Goal: Task Accomplishment & Management: Manage account settings

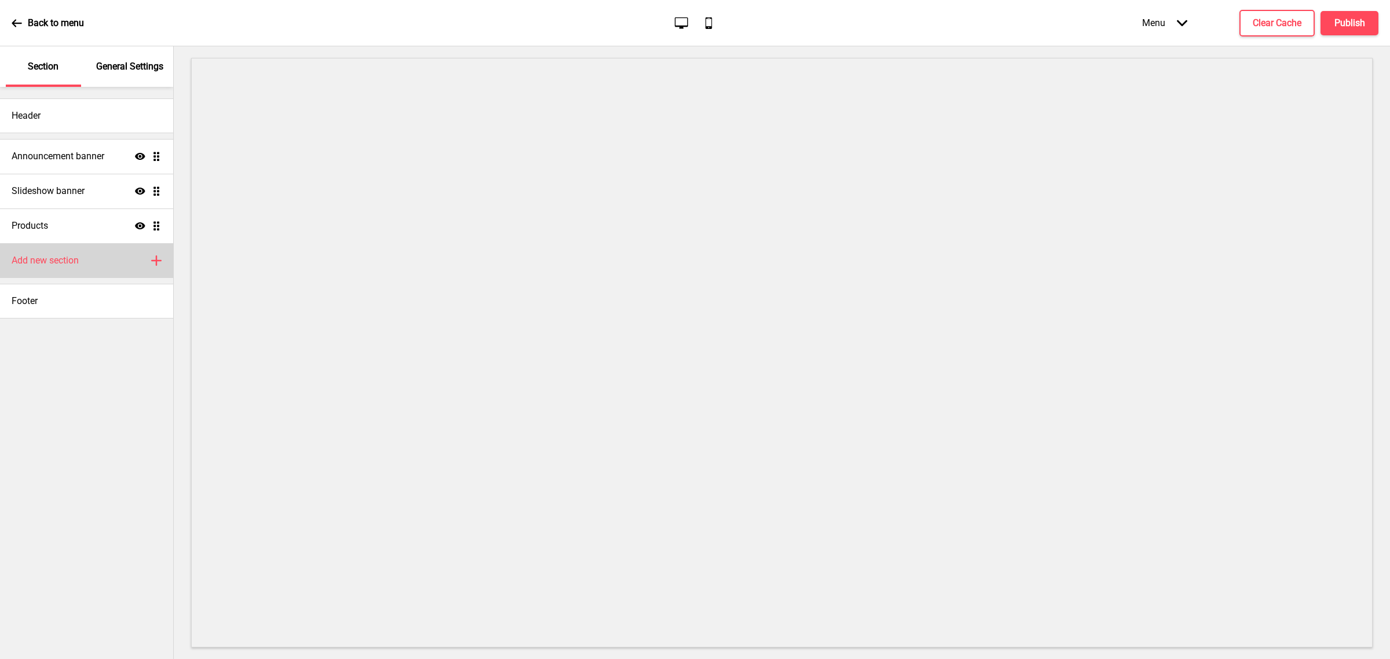
click at [65, 271] on div "Add new section Plus" at bounding box center [86, 260] width 173 height 35
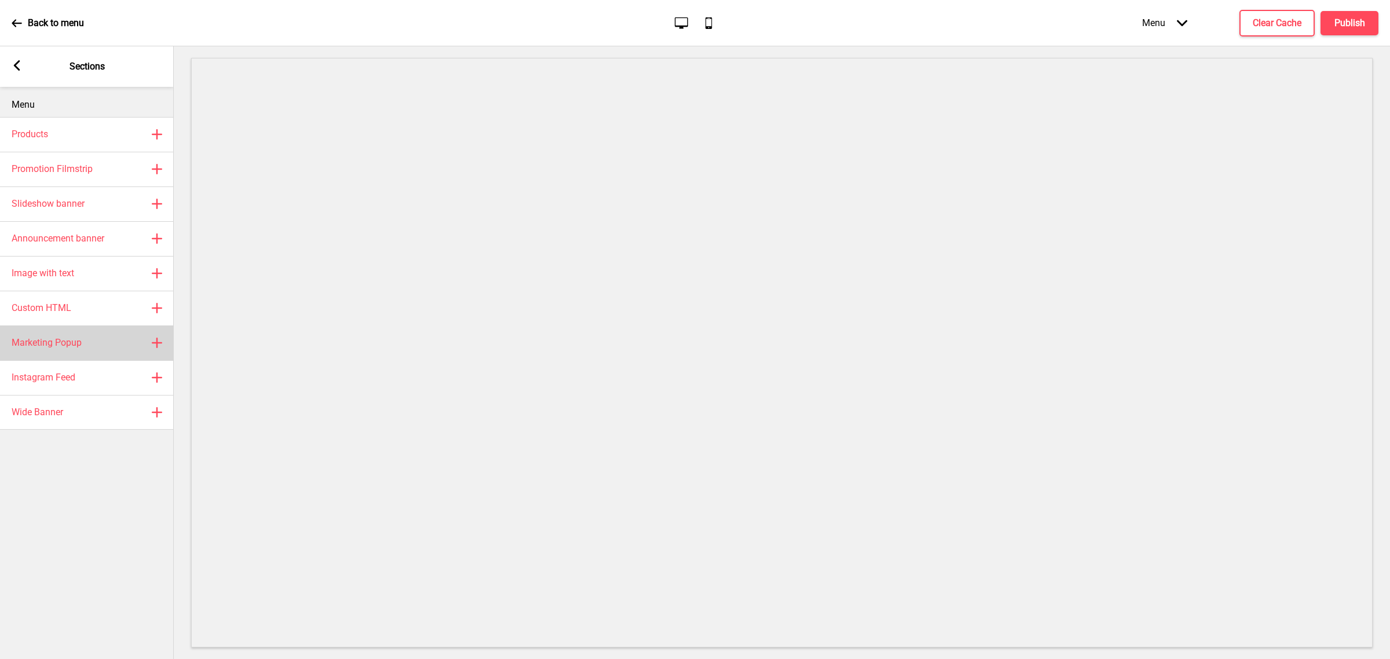
drag, startPoint x: 85, startPoint y: 345, endPoint x: 97, endPoint y: 344, distance: 11.7
click at [85, 345] on div "Marketing Popup Plus" at bounding box center [87, 343] width 174 height 35
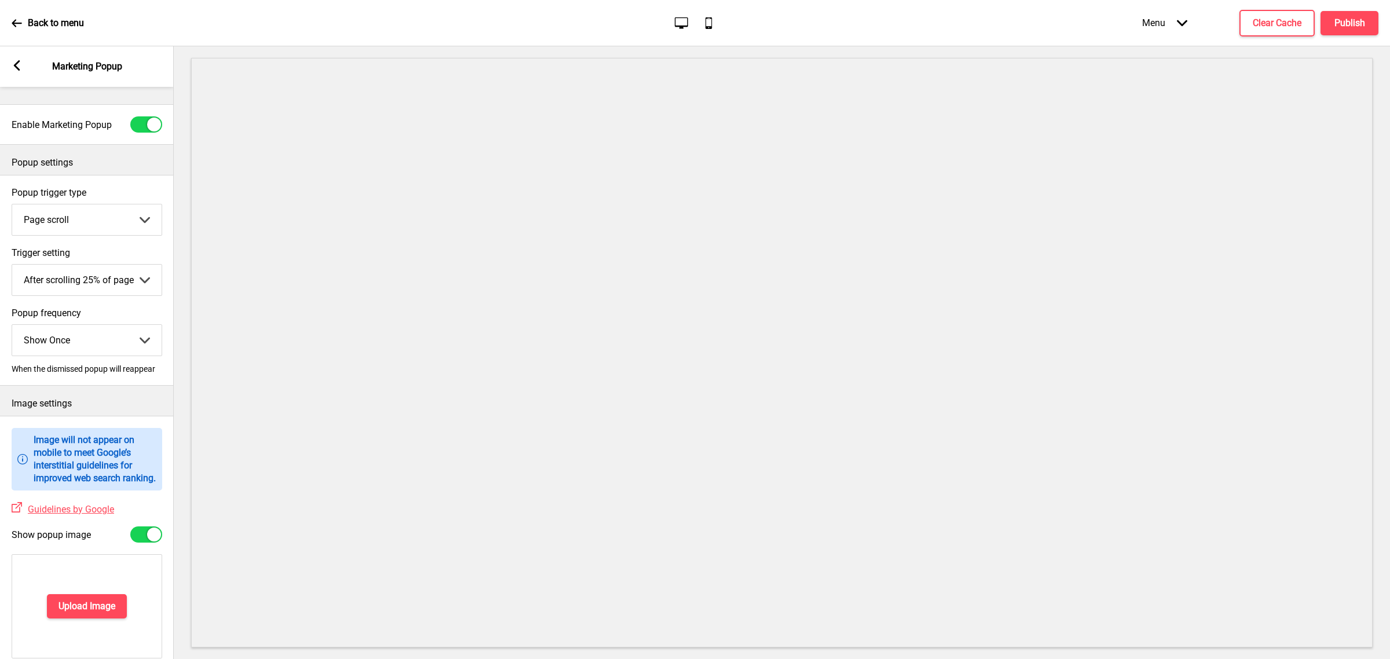
scroll to position [290, 0]
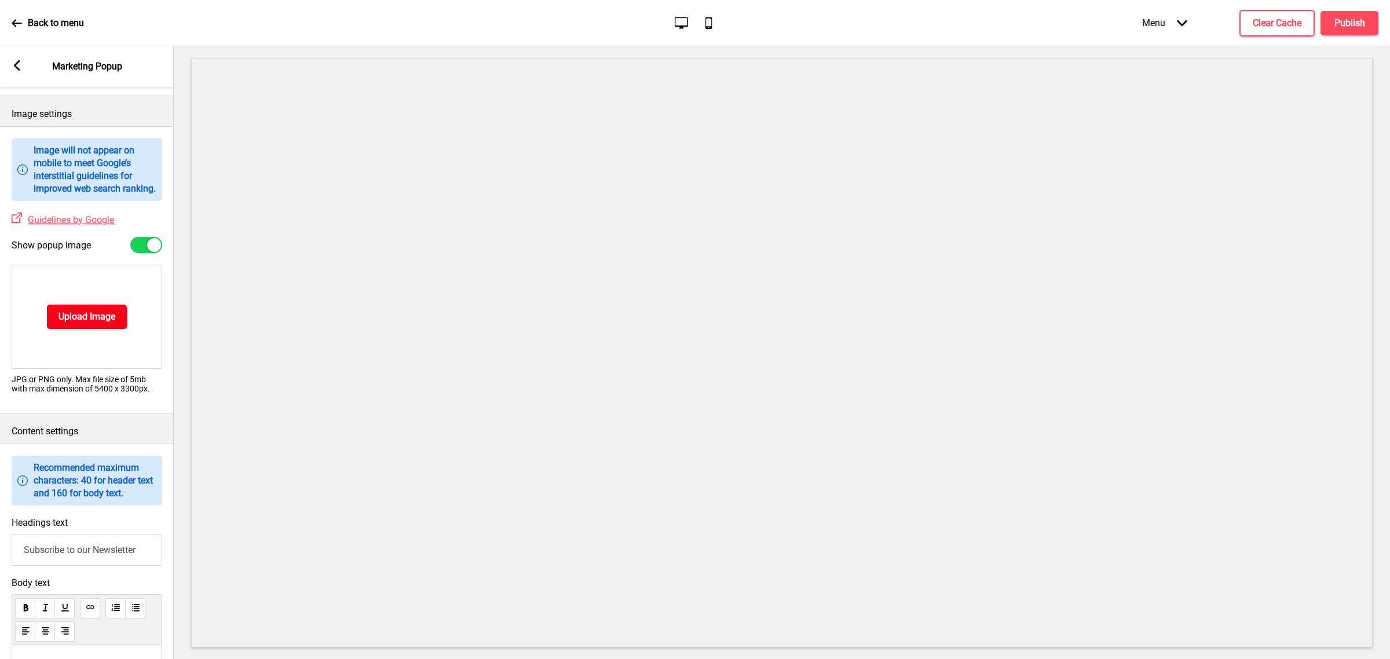
click at [76, 323] on h4 "Upload Image" at bounding box center [87, 316] width 57 height 13
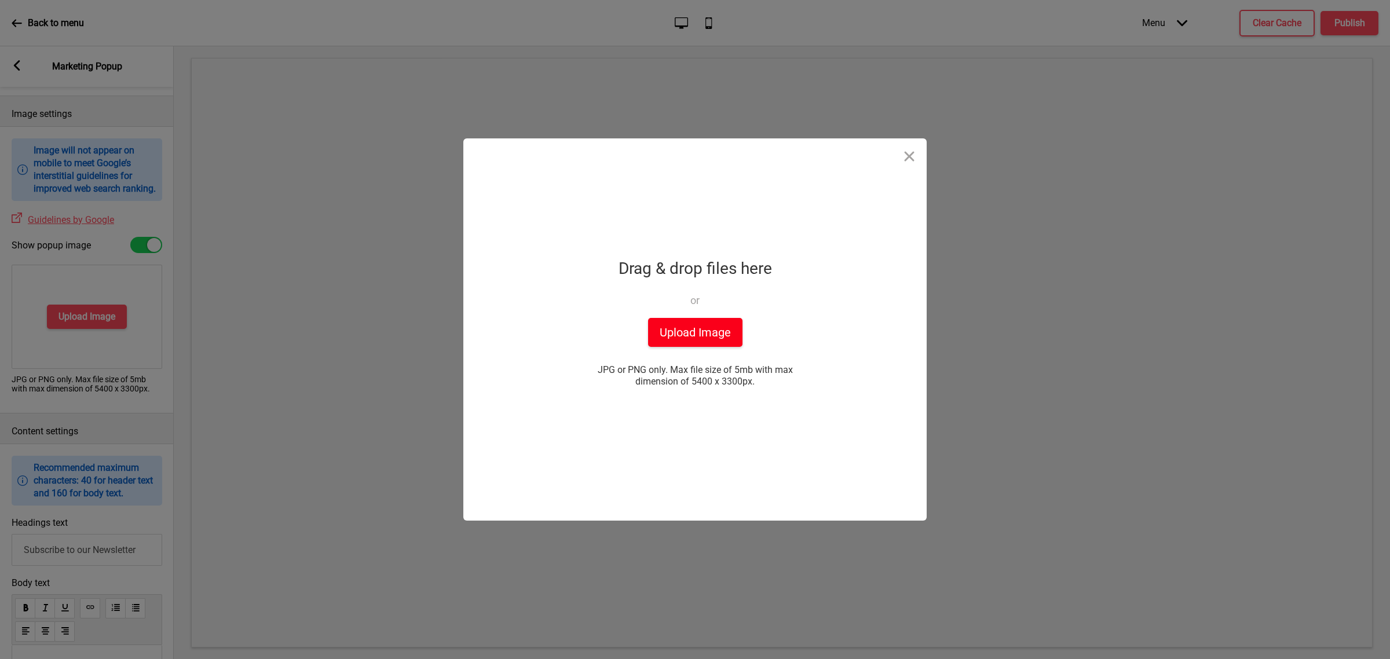
click at [714, 328] on button "Upload Image" at bounding box center [695, 332] width 94 height 29
click at [659, 335] on button "Upload Image" at bounding box center [695, 332] width 94 height 29
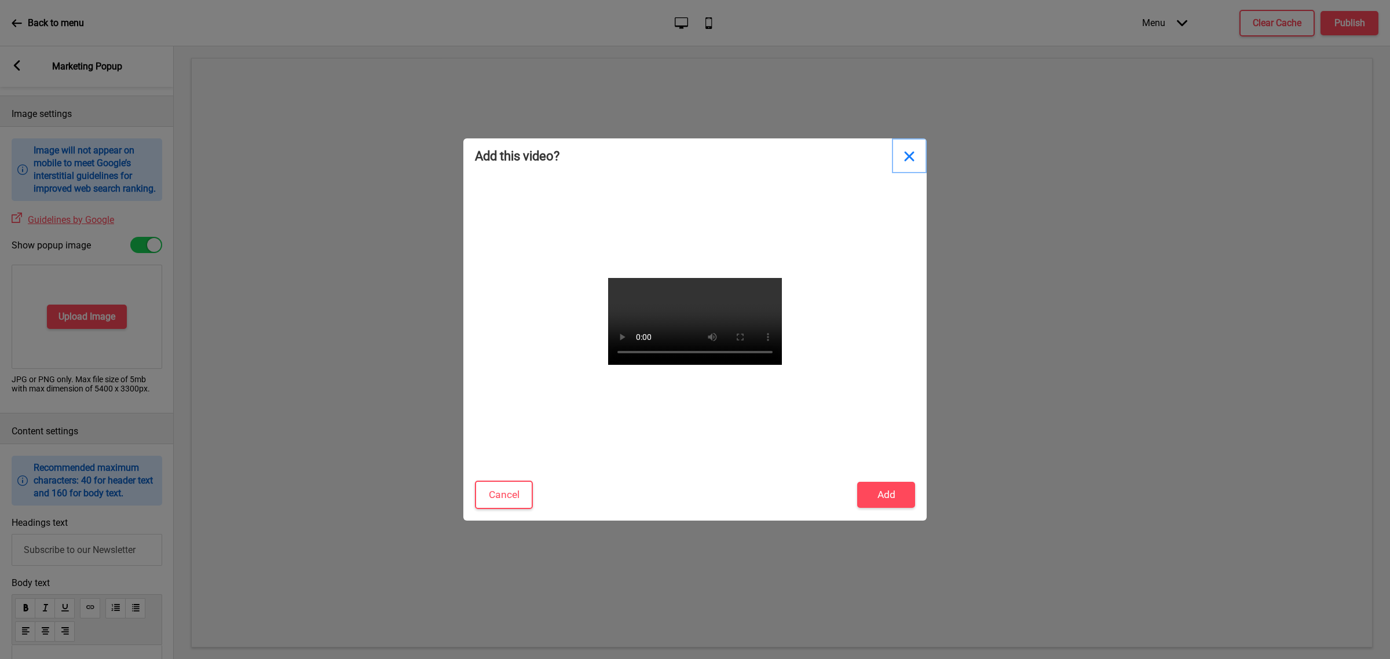
click at [908, 166] on button "Close" at bounding box center [909, 155] width 35 height 35
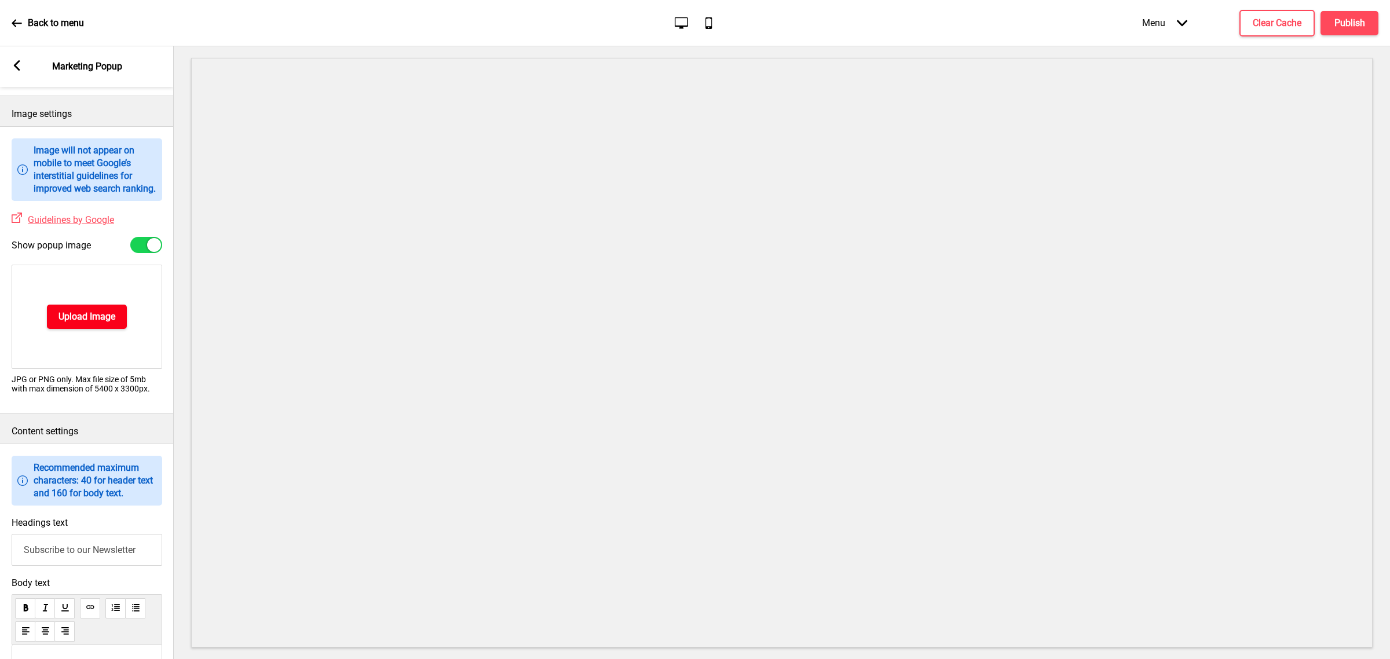
click at [90, 323] on h4 "Upload Image" at bounding box center [87, 316] width 57 height 13
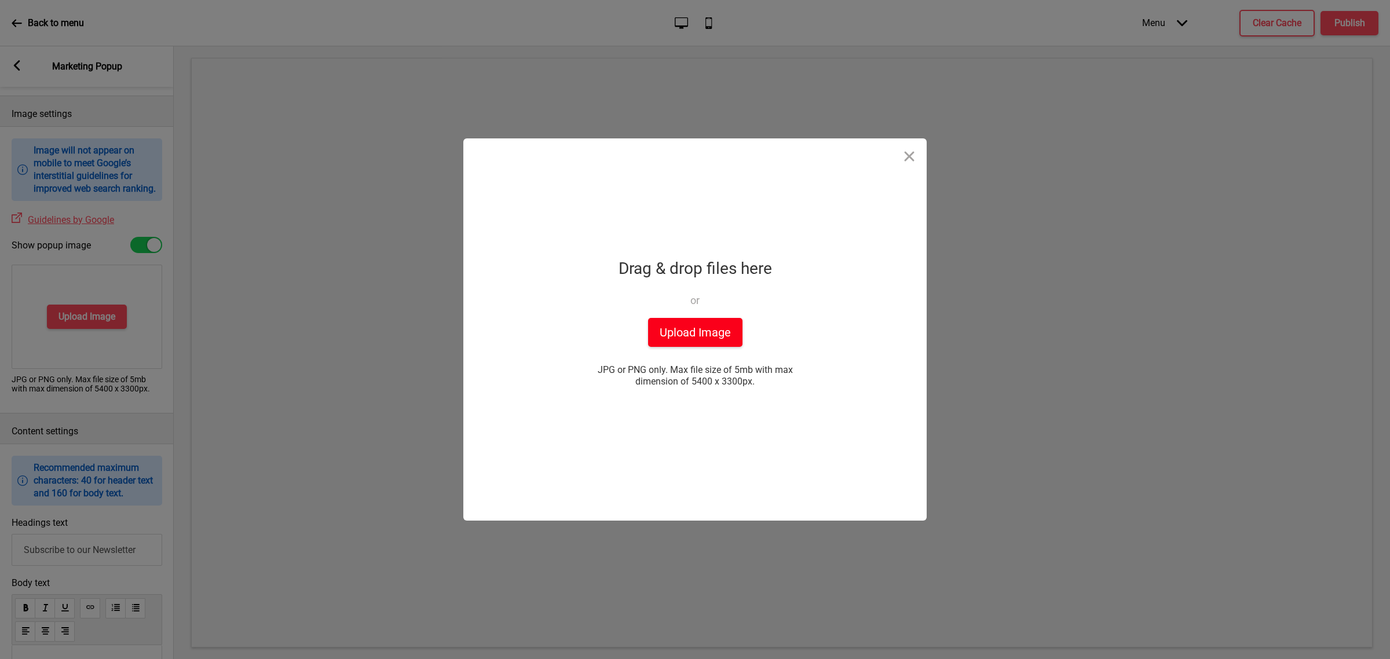
click at [693, 330] on button "Upload Image" at bounding box center [695, 332] width 94 height 29
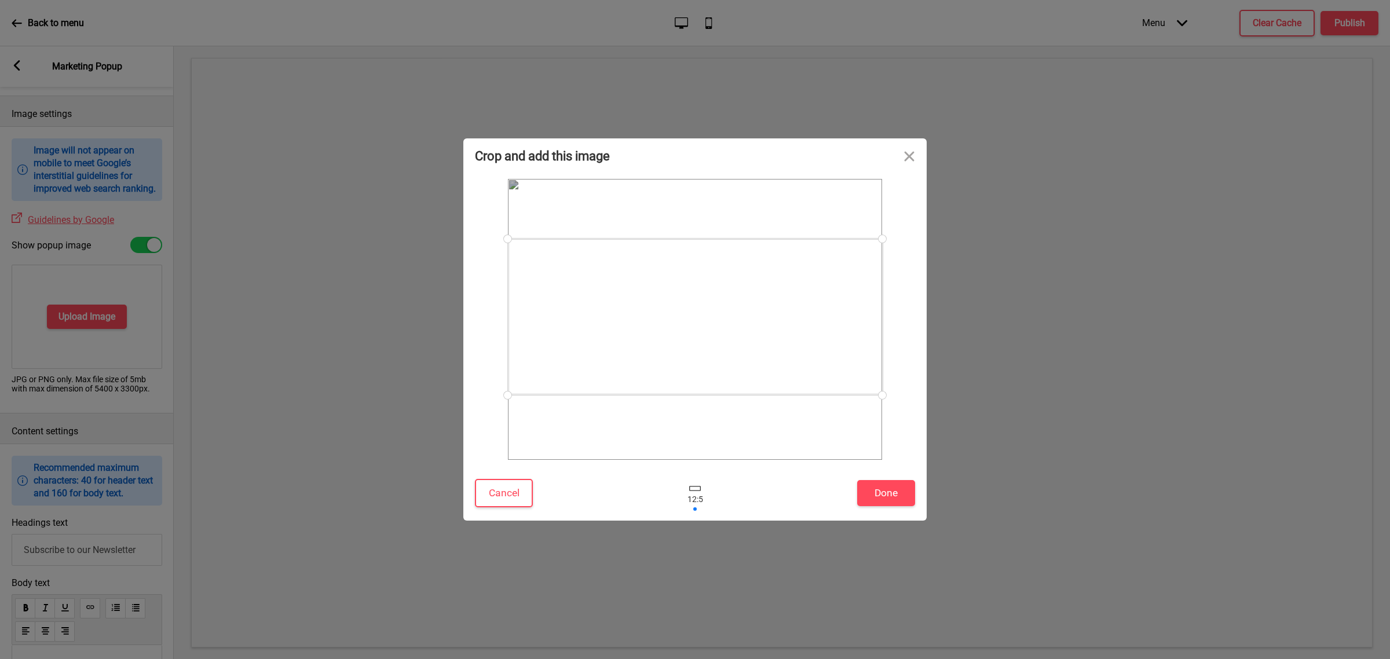
drag, startPoint x: 753, startPoint y: 359, endPoint x: 760, endPoint y: 357, distance: 7.3
click at [760, 357] on div at bounding box center [695, 317] width 375 height 156
drag, startPoint x: 894, startPoint y: 511, endPoint x: 890, endPoint y: 500, distance: 11.5
click at [893, 506] on div "Cancel Done" at bounding box center [694, 496] width 463 height 49
click at [890, 498] on button "Done" at bounding box center [886, 493] width 58 height 26
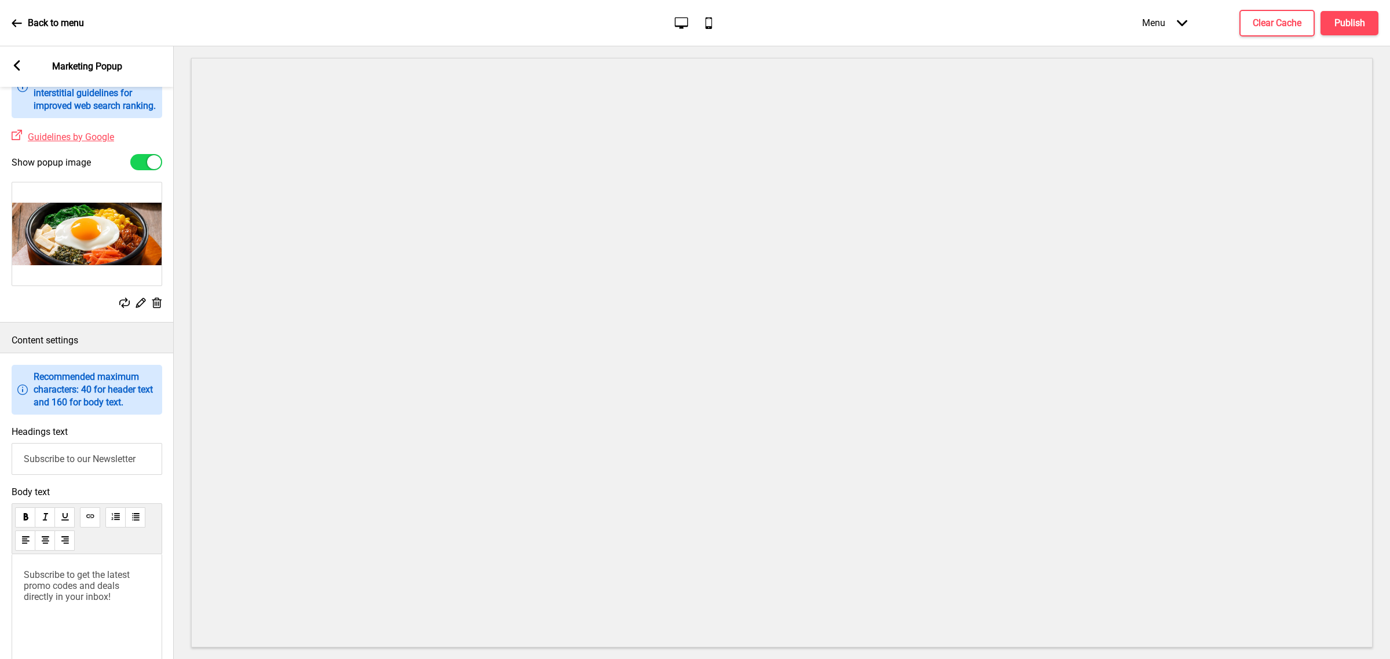
scroll to position [434, 0]
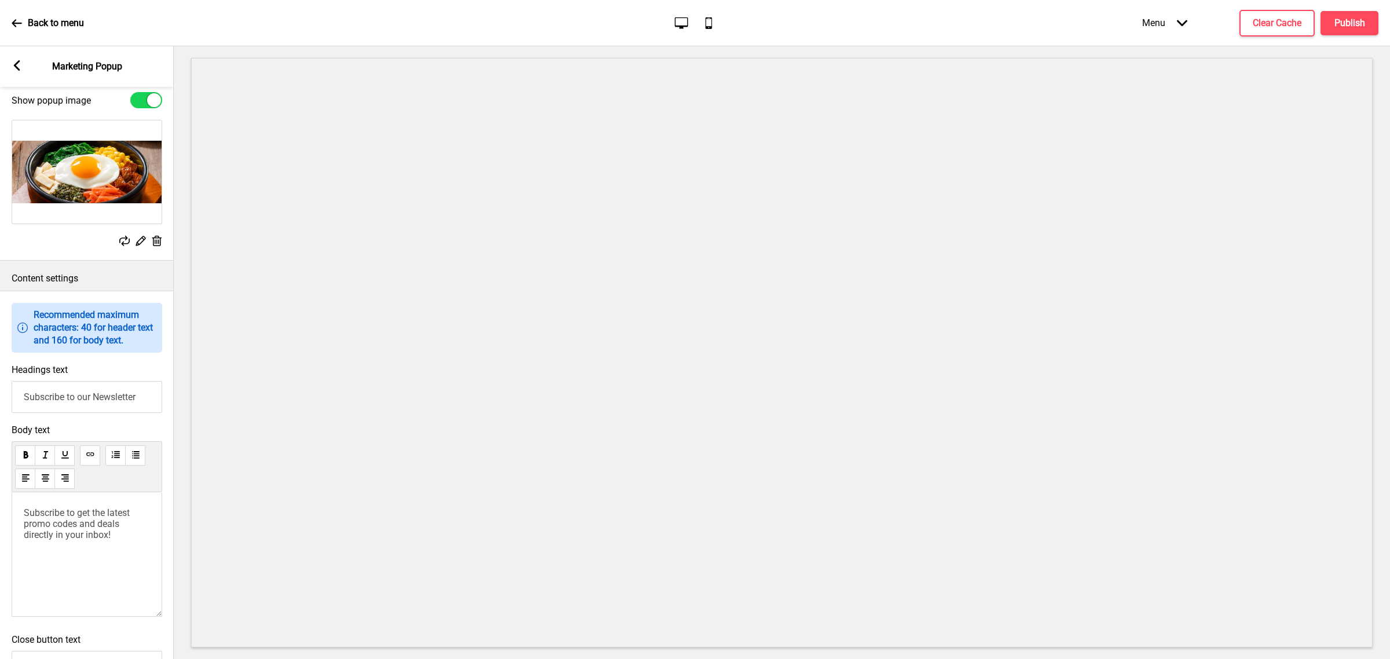
drag, startPoint x: 149, startPoint y: 415, endPoint x: -207, endPoint y: 355, distance: 360.7
click at [0, 355] on html "Back to menu Desktop Mobile Menu Arrow down Product Page Store Information Chec…" at bounding box center [695, 329] width 1390 height 659
click at [103, 410] on input "First-time Promo $8 off Min. Order $80" at bounding box center [87, 397] width 151 height 32
type input "First-time Promo $5 off Min. Order $80"
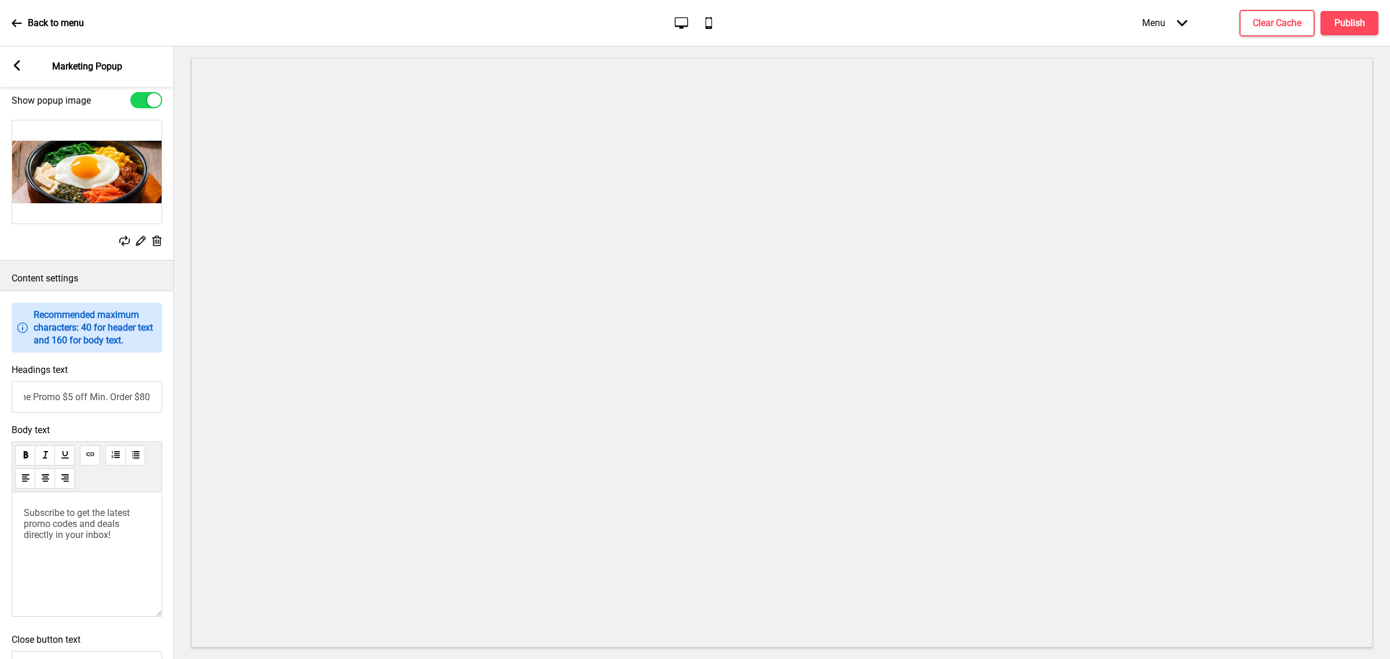
scroll to position [0, 0]
click at [130, 540] on p "Subscribe to get the latest promo codes and deals directly in your inbox!" at bounding box center [87, 523] width 126 height 33
drag, startPoint x: 133, startPoint y: 557, endPoint x: -86, endPoint y: 485, distance: 230.3
click at [0, 485] on html "Back to menu Desktop Mobile Menu Arrow down Product Page Store Information Chec…" at bounding box center [695, 329] width 1390 height 659
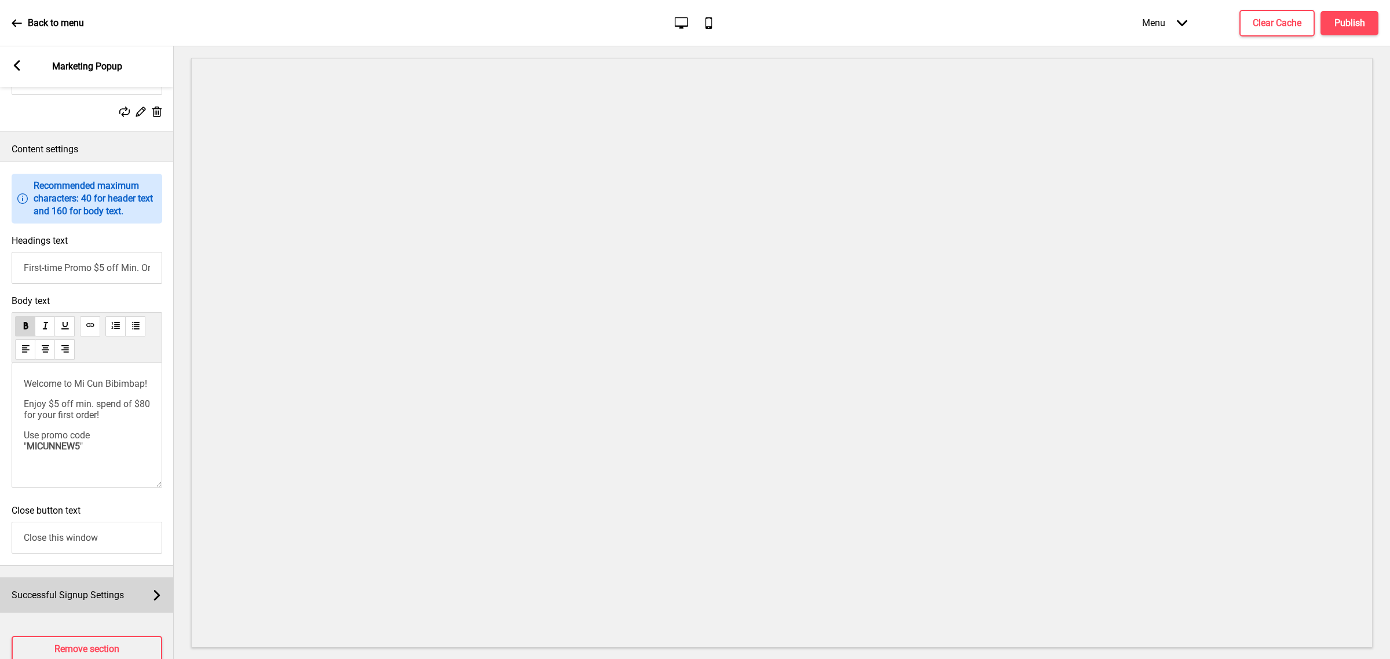
scroll to position [615, 0]
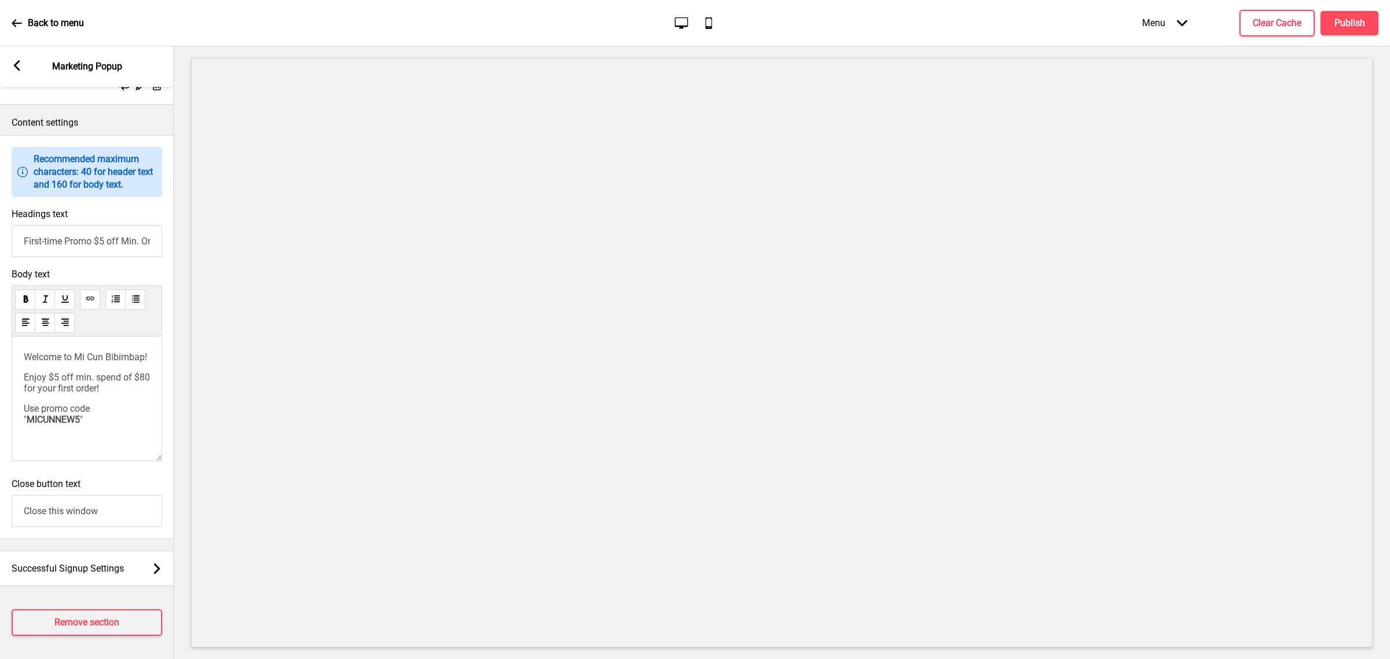
click at [117, 409] on p "Use promo code " MICUNNEW5 "" at bounding box center [87, 414] width 126 height 22
drag, startPoint x: 122, startPoint y: 560, endPoint x: 130, endPoint y: 476, distance: 84.4
click at [122, 563] on span "Successful Signup Settings" at bounding box center [68, 568] width 112 height 11
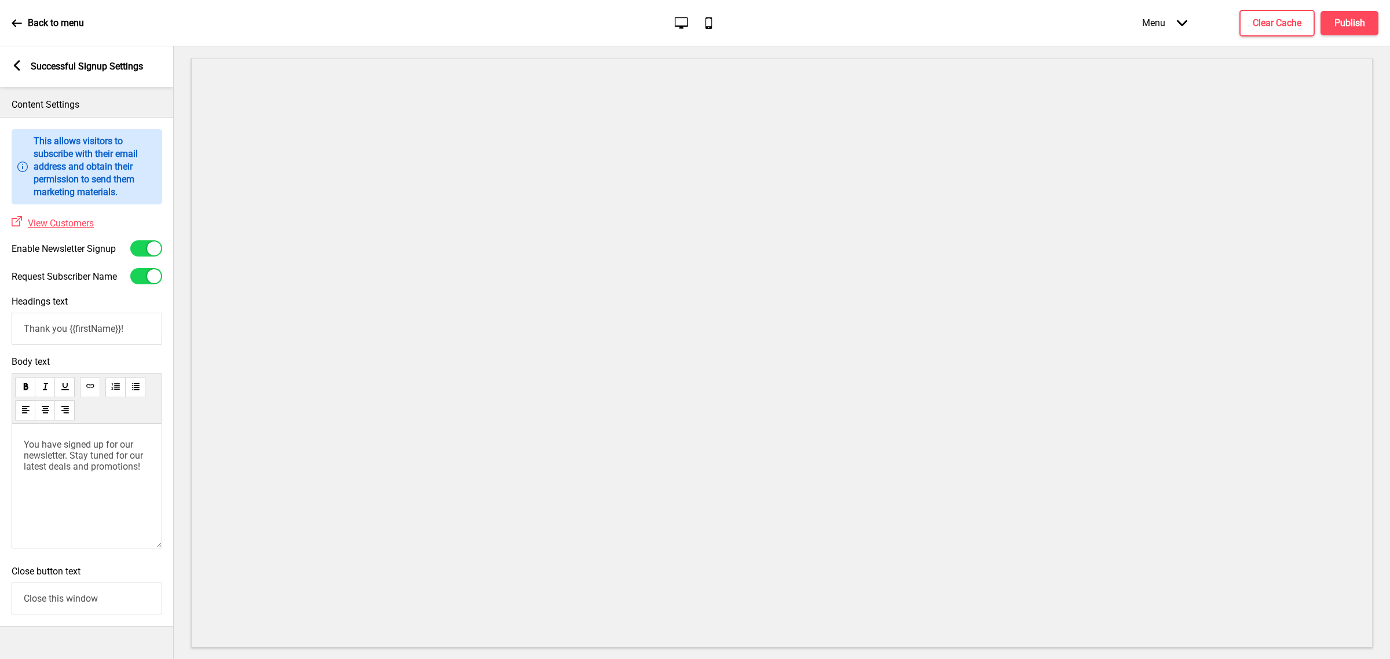
scroll to position [0, 0]
click at [148, 250] on div at bounding box center [154, 249] width 14 height 14
checkbox input "false"
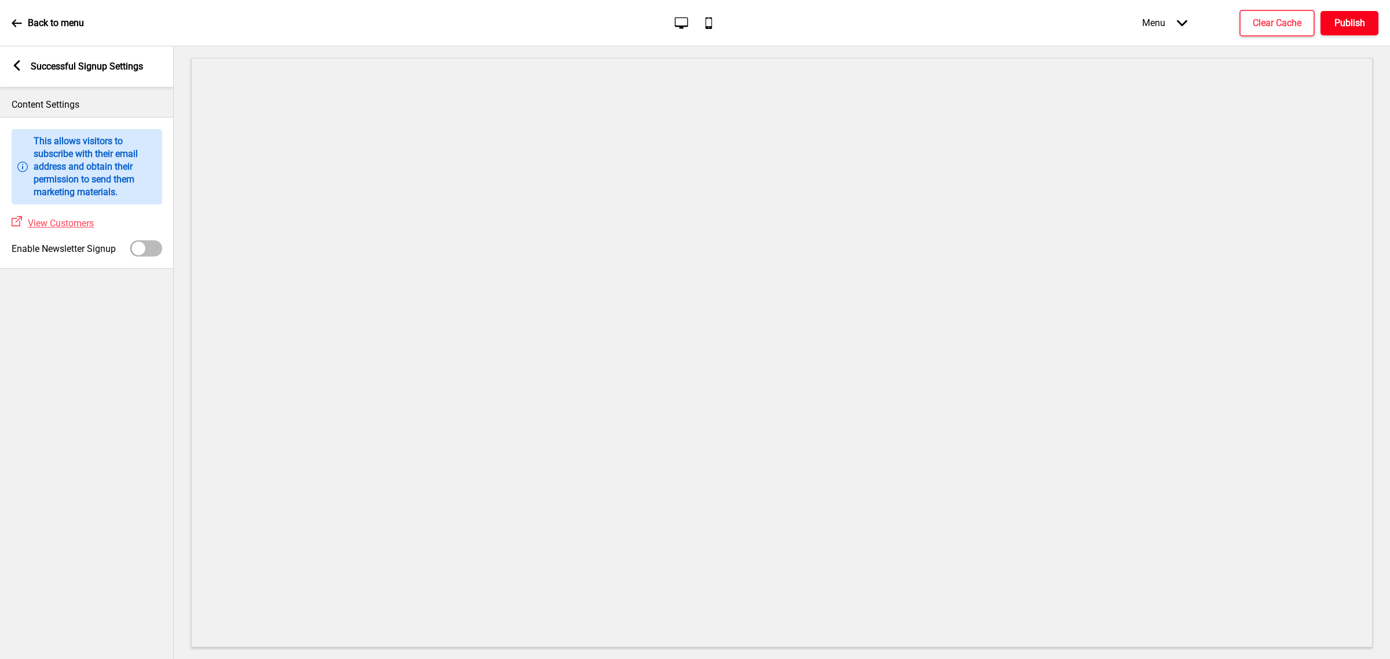
click at [1345, 25] on h4 "Publish" at bounding box center [1350, 23] width 31 height 13
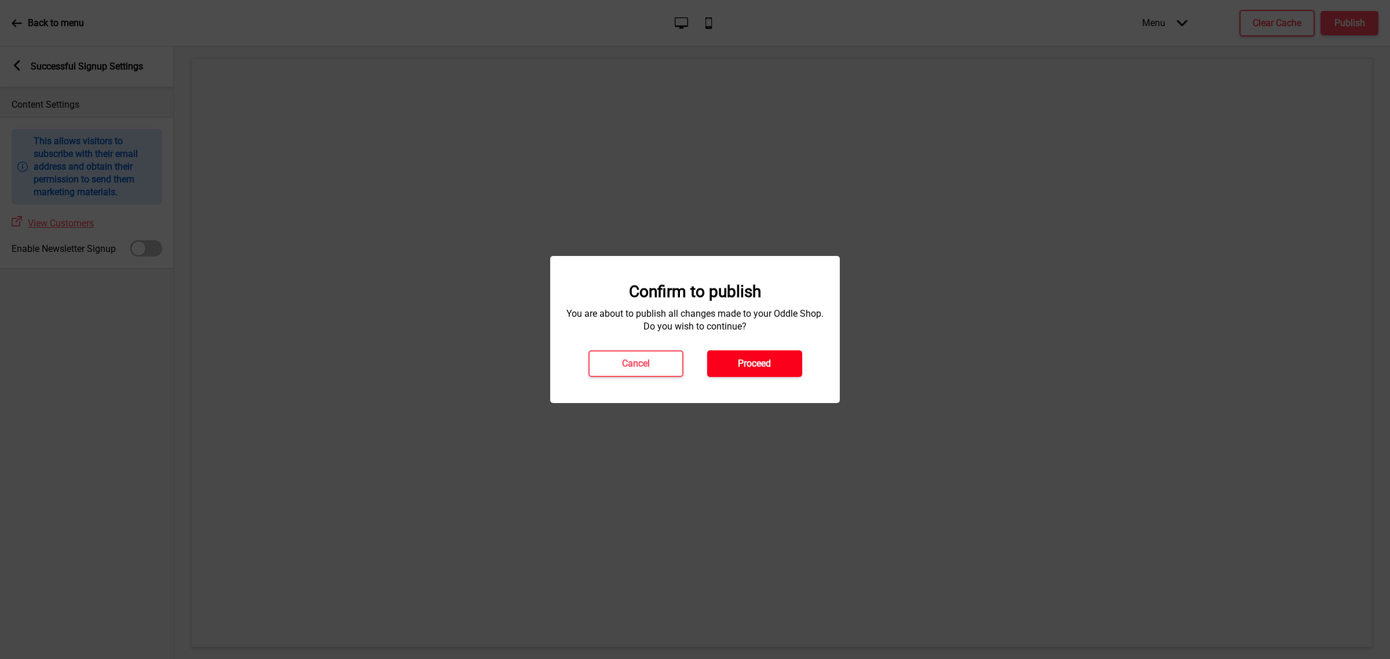
click at [763, 367] on h4 "Proceed" at bounding box center [754, 363] width 33 height 13
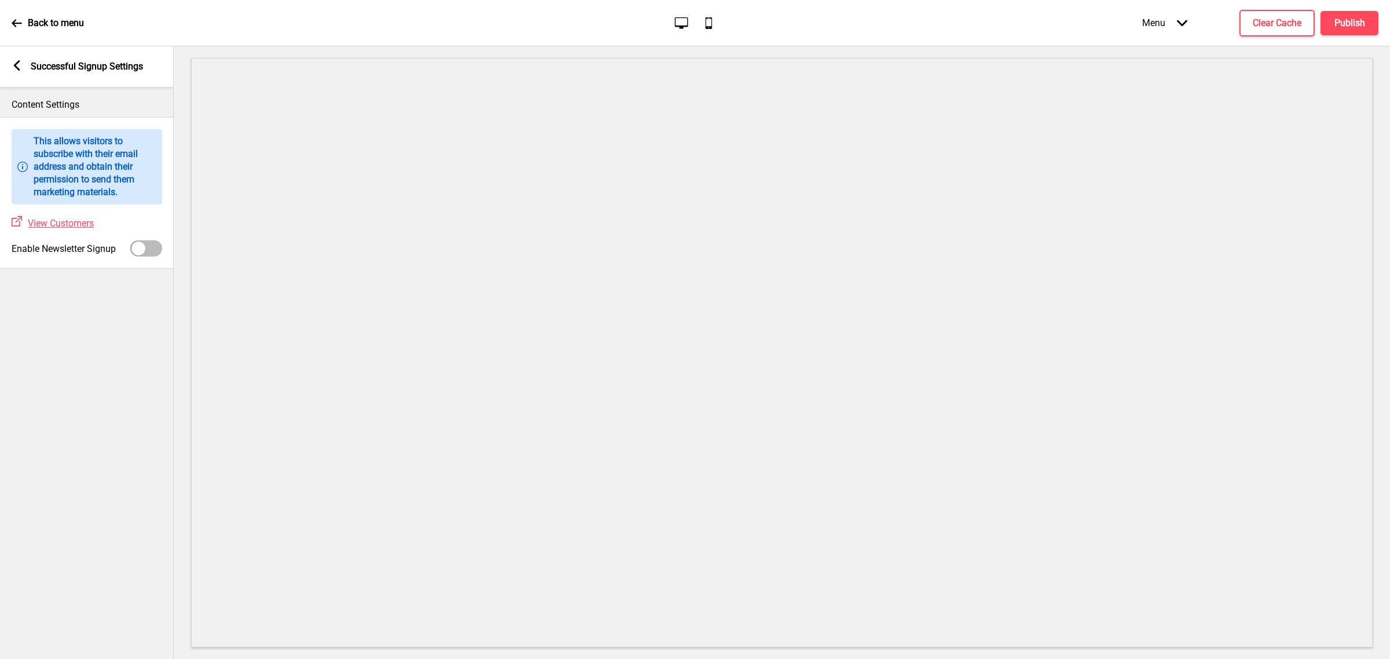
click at [19, 62] on g at bounding box center [17, 65] width 10 height 10
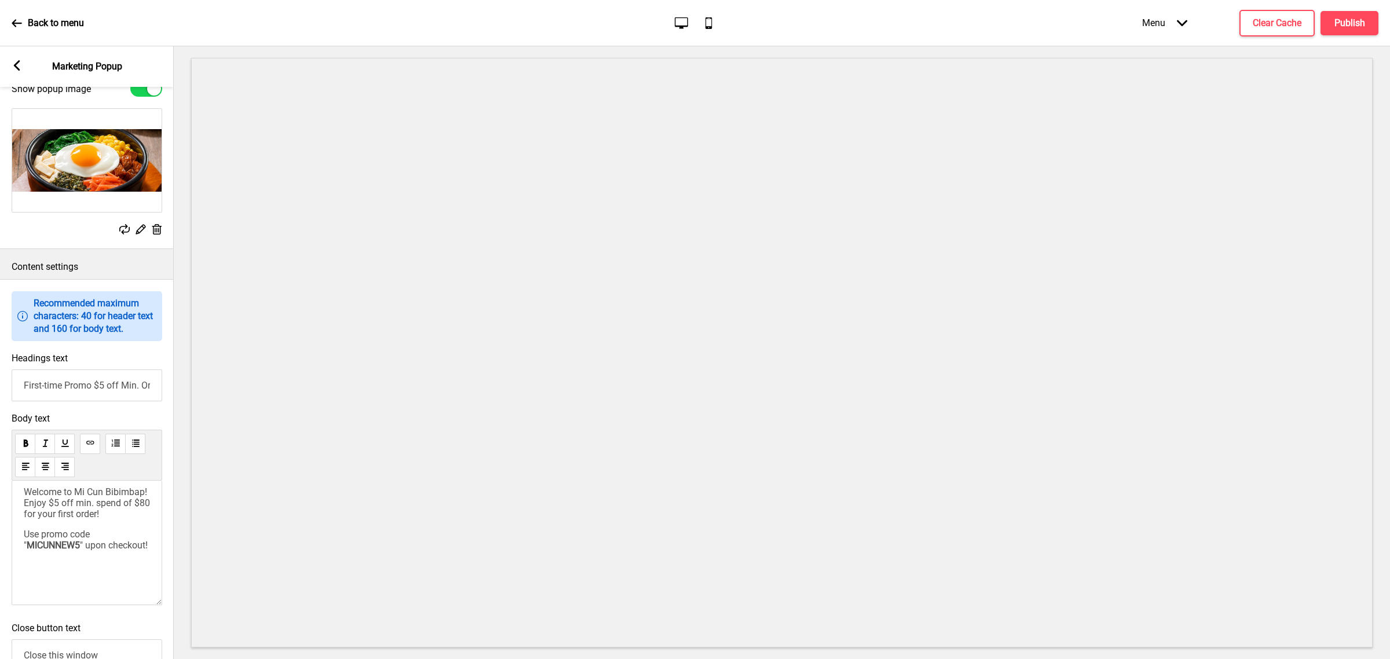
scroll to position [579, 0]
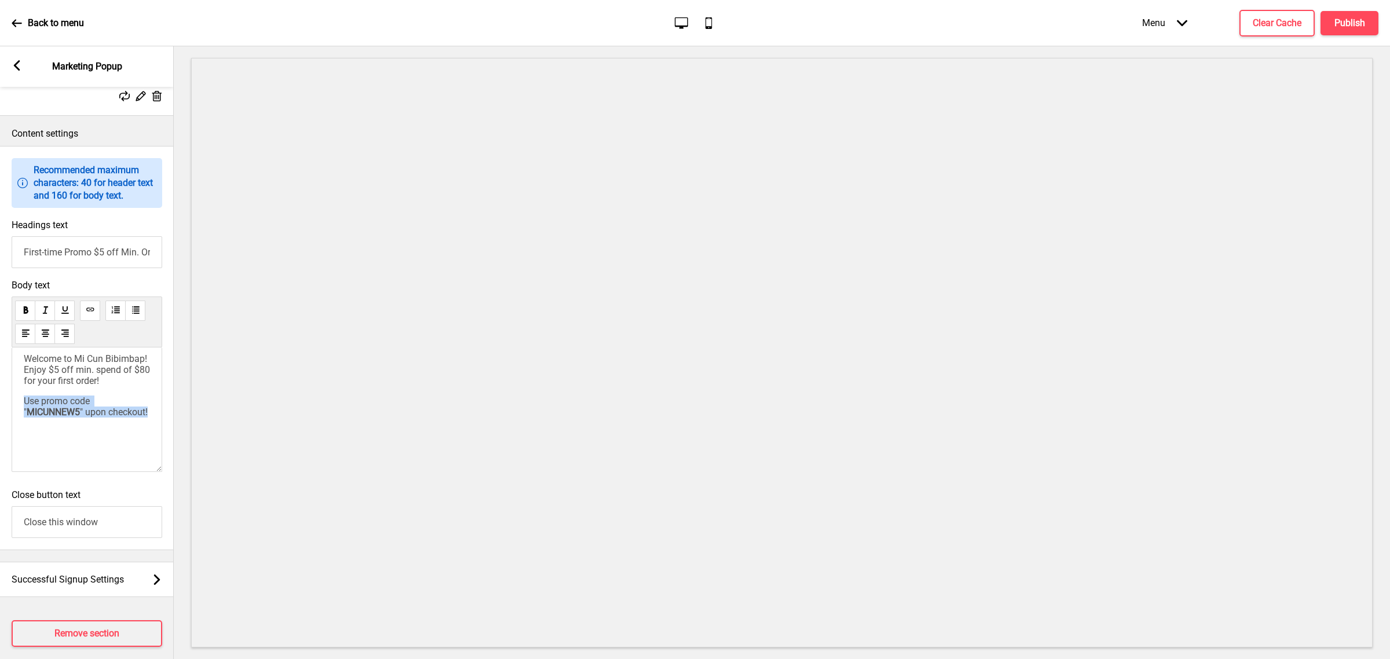
drag, startPoint x: 103, startPoint y: 448, endPoint x: -65, endPoint y: 316, distance: 213.2
click at [0, 316] on html "Back to menu Desktop Mobile Menu Arrow down Product Page Store Information Chec…" at bounding box center [695, 329] width 1390 height 659
click at [68, 412] on div "Welcome to Mi Cun Bibimbap! Enjoy $5 off min. spend of $80 for your first order…" at bounding box center [87, 385] width 126 height 64
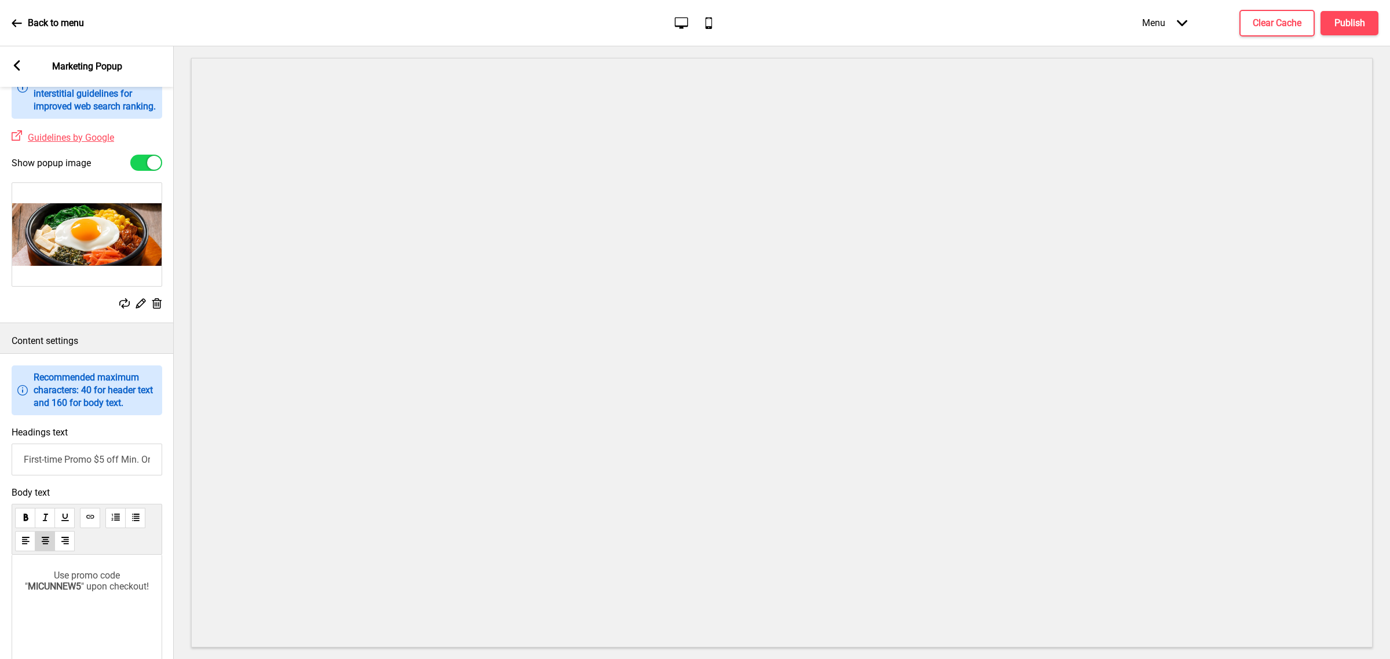
scroll to position [371, 0]
click at [139, 593] on p "Use promo code " MICUNNEW5 " upon checkout!" at bounding box center [87, 582] width 126 height 22
drag, startPoint x: 130, startPoint y: 585, endPoint x: 90, endPoint y: 578, distance: 41.1
click at [129, 583] on div "Use promo code " MICUNNEW5 " upon checkout!" at bounding box center [87, 618] width 151 height 125
drag, startPoint x: 90, startPoint y: 578, endPoint x: 70, endPoint y: 597, distance: 27.5
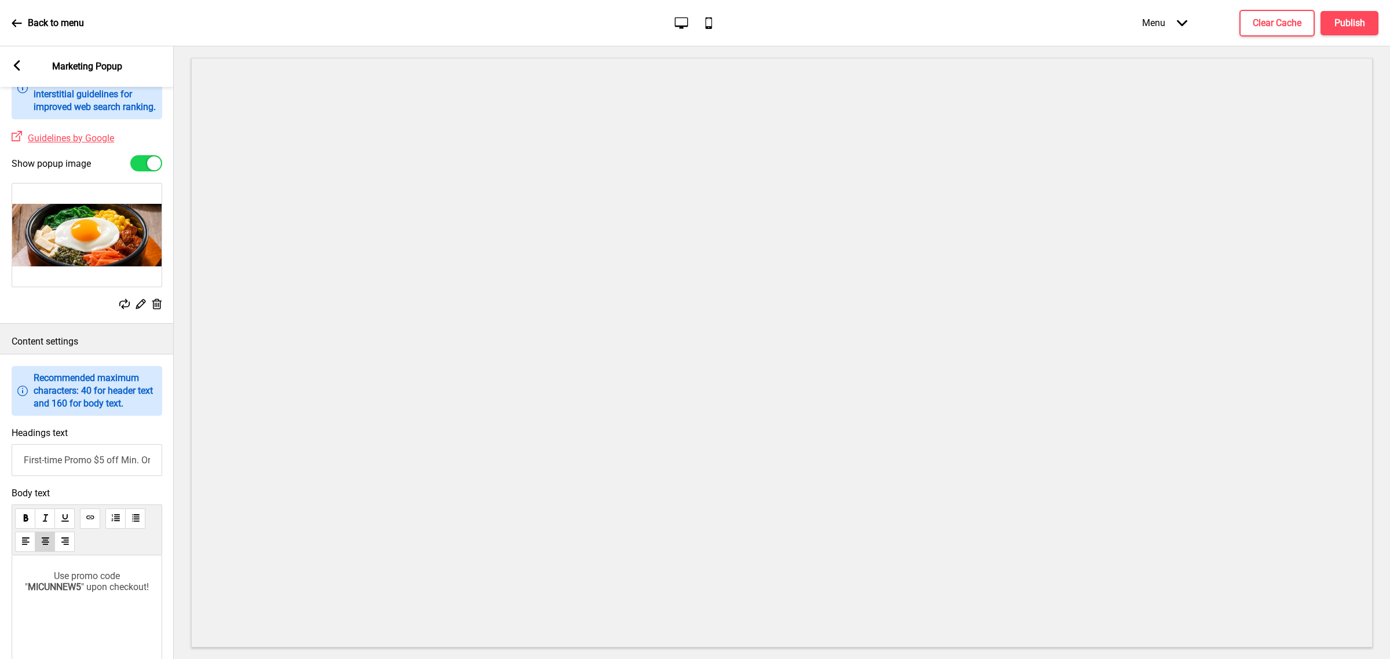
click at [87, 579] on div "Use promo code " MICUNNEW5 " upon checkout!" at bounding box center [87, 618] width 151 height 125
click at [76, 593] on span "MICUNNEW5" at bounding box center [54, 587] width 53 height 11
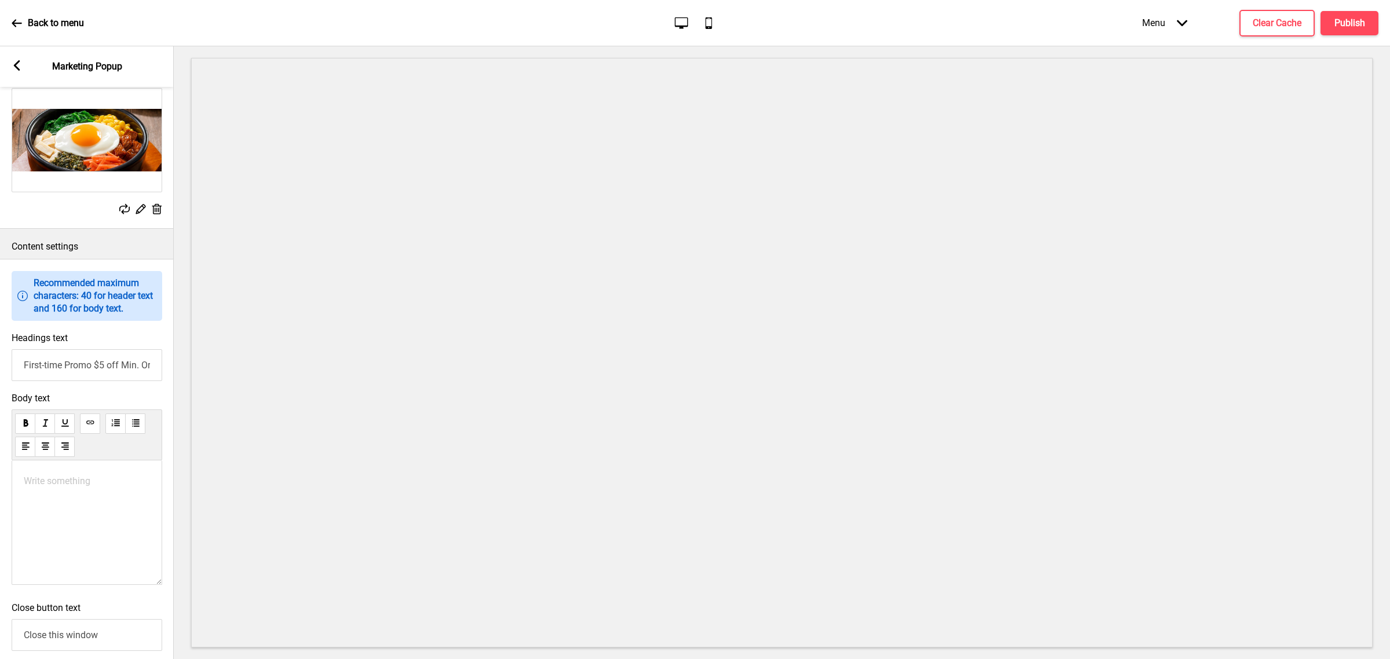
scroll to position [615, 0]
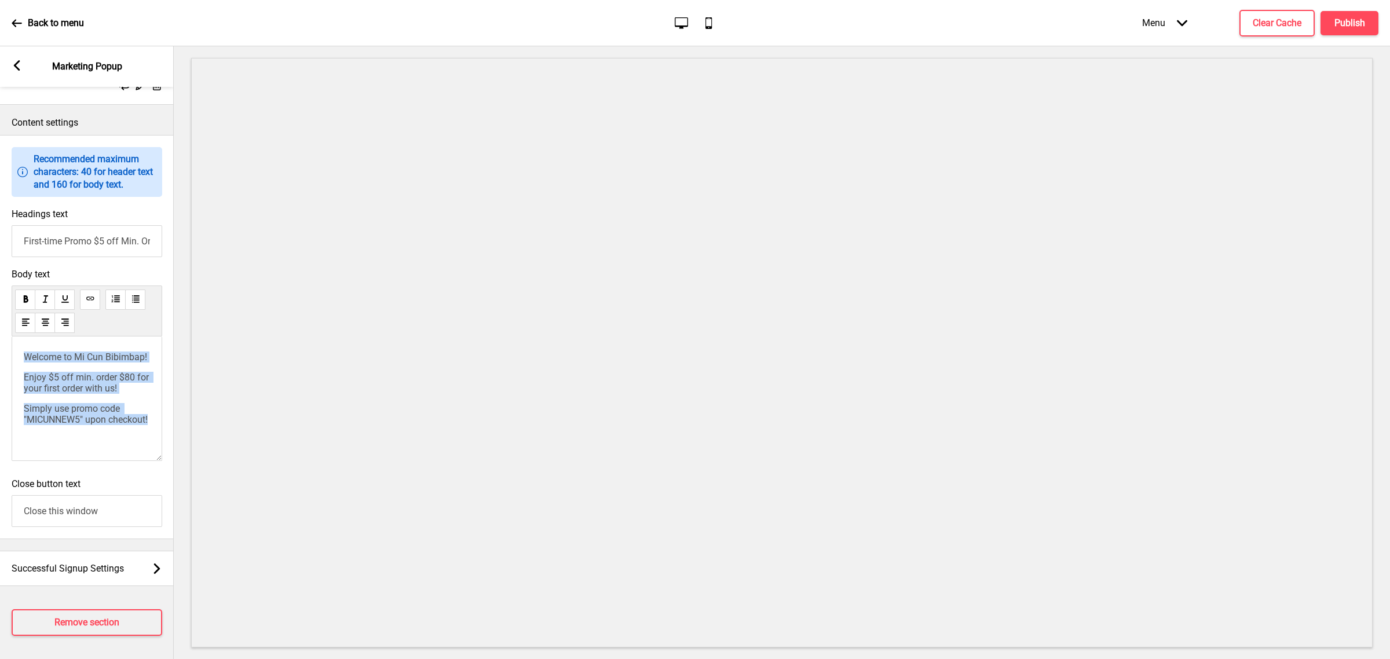
copy div "Welcome to Mi Cun Bibimbap! Enjoy $5 off min. order $80 for your first order wi…"
drag, startPoint x: 71, startPoint y: 428, endPoint x: 79, endPoint y: 426, distance: 7.6
click at [72, 425] on span "Simply use promo code "MICUNNEW5" upon checkout!" at bounding box center [86, 414] width 124 height 22
click at [63, 425] on span "Simply use promo code "MICUNNEW5" upon checkout!" at bounding box center [86, 414] width 124 height 22
click at [63, 424] on span "Simply use promo code "MICUNNEW5" upon checkout!" at bounding box center [86, 414] width 124 height 22
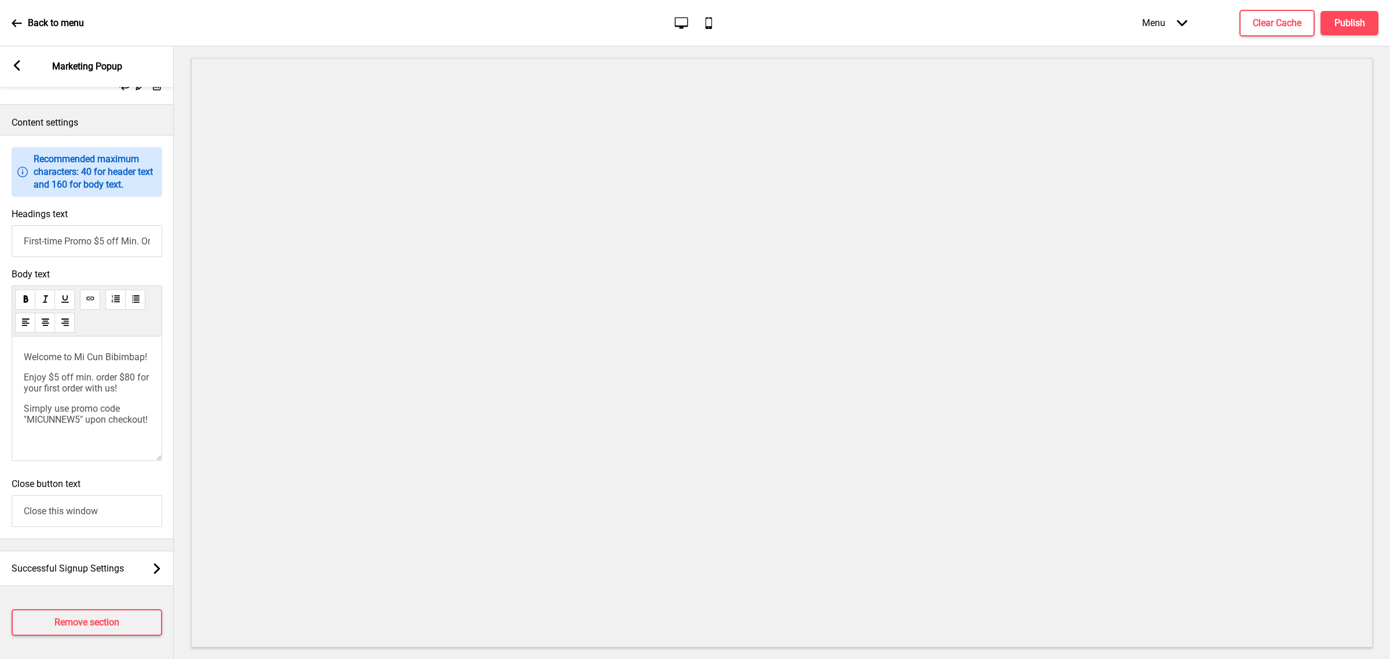
click at [76, 425] on span "Simply use promo code "MICUNNEW5" upon checkout!" at bounding box center [86, 414] width 124 height 22
drag, startPoint x: 81, startPoint y: 429, endPoint x: 143, endPoint y: 414, distance: 63.2
click at [30, 425] on span "Simply use promo code "MICUNNEW5" upon checkout!" at bounding box center [86, 414] width 124 height 22
click at [143, 436] on div "Welcome to Mi Cun Bibimbap! Enjoy $5 off min. order $80 for your first order wi…" at bounding box center [87, 399] width 151 height 125
click at [108, 421] on span "" upon checkout!" at bounding box center [114, 419] width 68 height 11
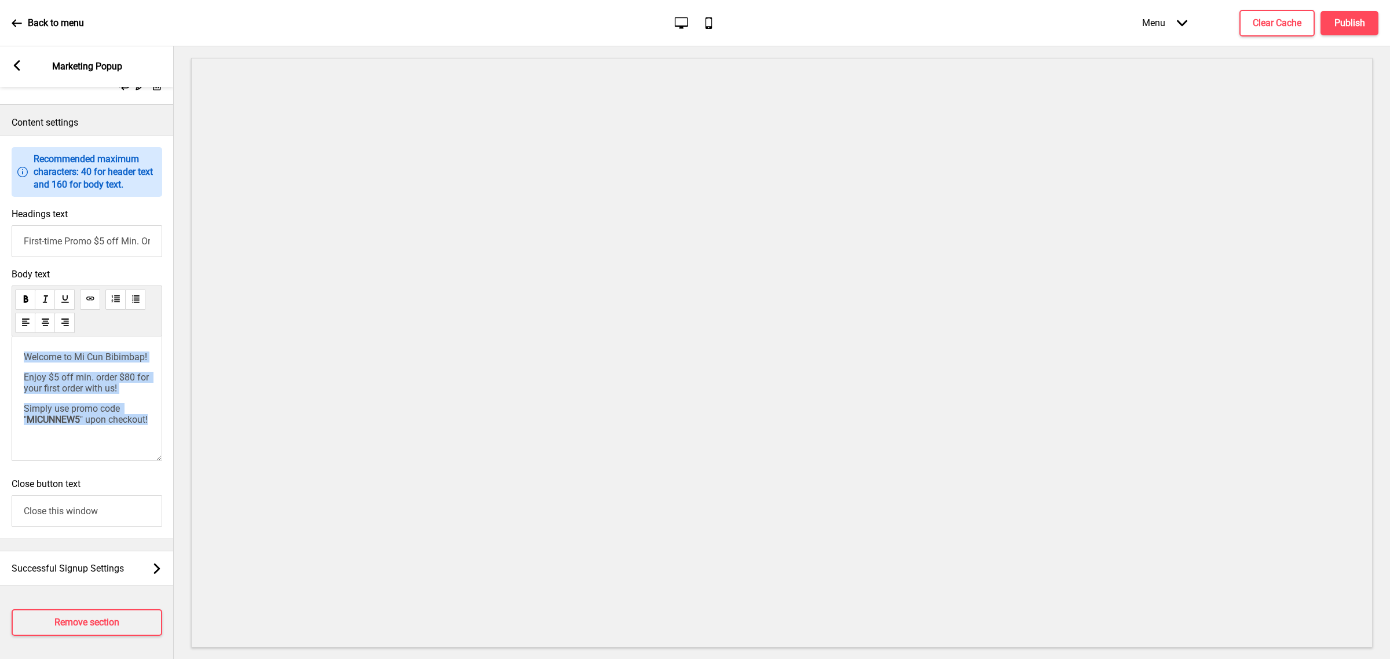
copy div "Welcome to Mi Cun Bibimbap! Enjoy $5 off min. order $80 for your first order wi…"
type input "First-time Promo"
drag, startPoint x: 50, startPoint y: 366, endPoint x: 137, endPoint y: 362, distance: 87.5
click at [137, 372] on span "Enjoy $5 off min. order $80 for your first order with us!" at bounding box center [87, 383] width 127 height 22
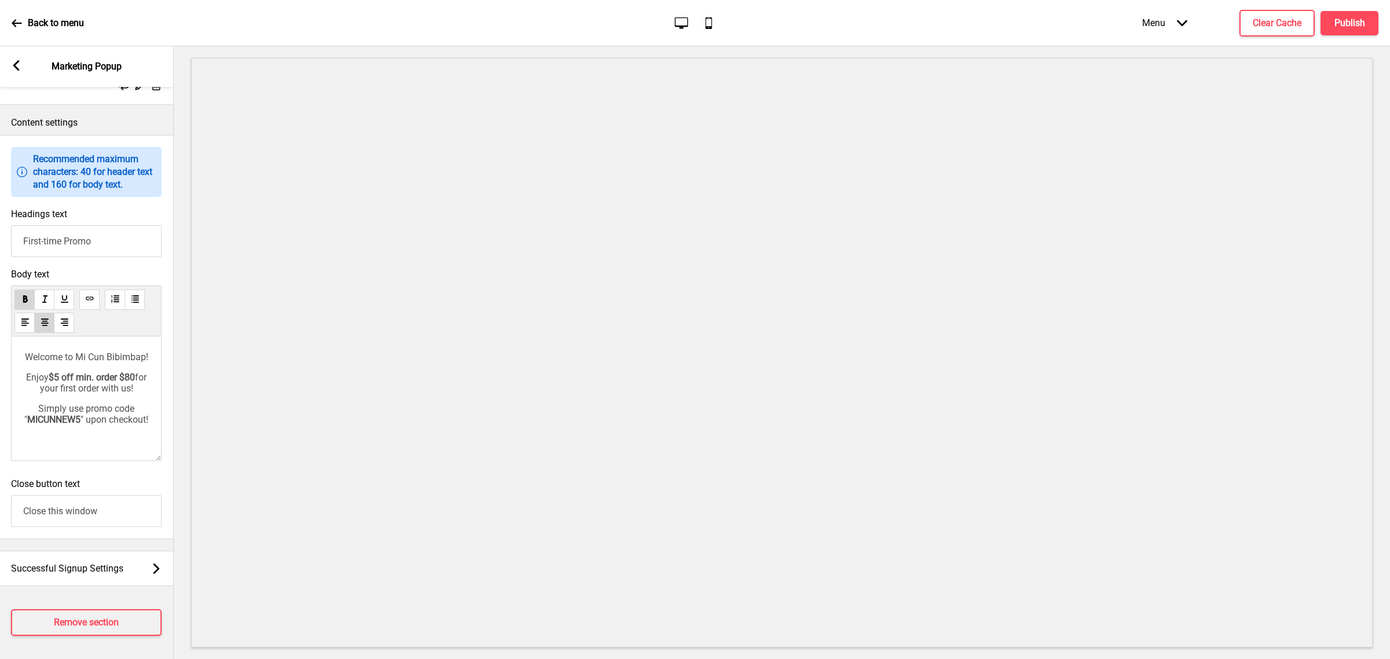
drag, startPoint x: 1379, startPoint y: 10, endPoint x: 1367, endPoint y: 20, distance: 15.2
click at [1378, 10] on div "Back to menu Desktop Mobile Menu Arrow down Product Page Store Information Chec…" at bounding box center [695, 23] width 1390 height 46
drag, startPoint x: 1365, startPoint y: 21, endPoint x: 1357, endPoint y: 26, distance: 9.2
click at [1357, 26] on h4 "Publish" at bounding box center [1350, 23] width 31 height 13
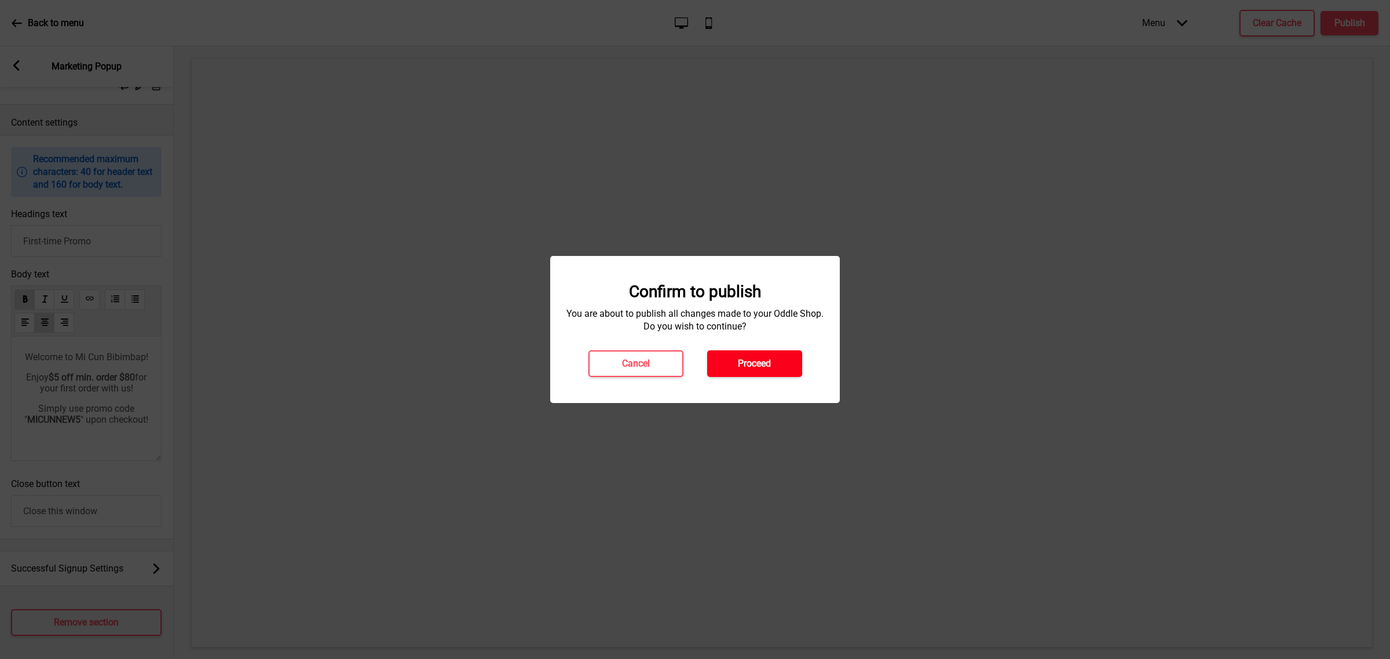
drag, startPoint x: 749, startPoint y: 380, endPoint x: 751, endPoint y: 368, distance: 12.3
click at [749, 375] on div "Confirm to publish You are about to publish all changes made to your Oddle Shop…" at bounding box center [695, 329] width 290 height 147
click at [751, 368] on h4 "Proceed" at bounding box center [754, 363] width 33 height 13
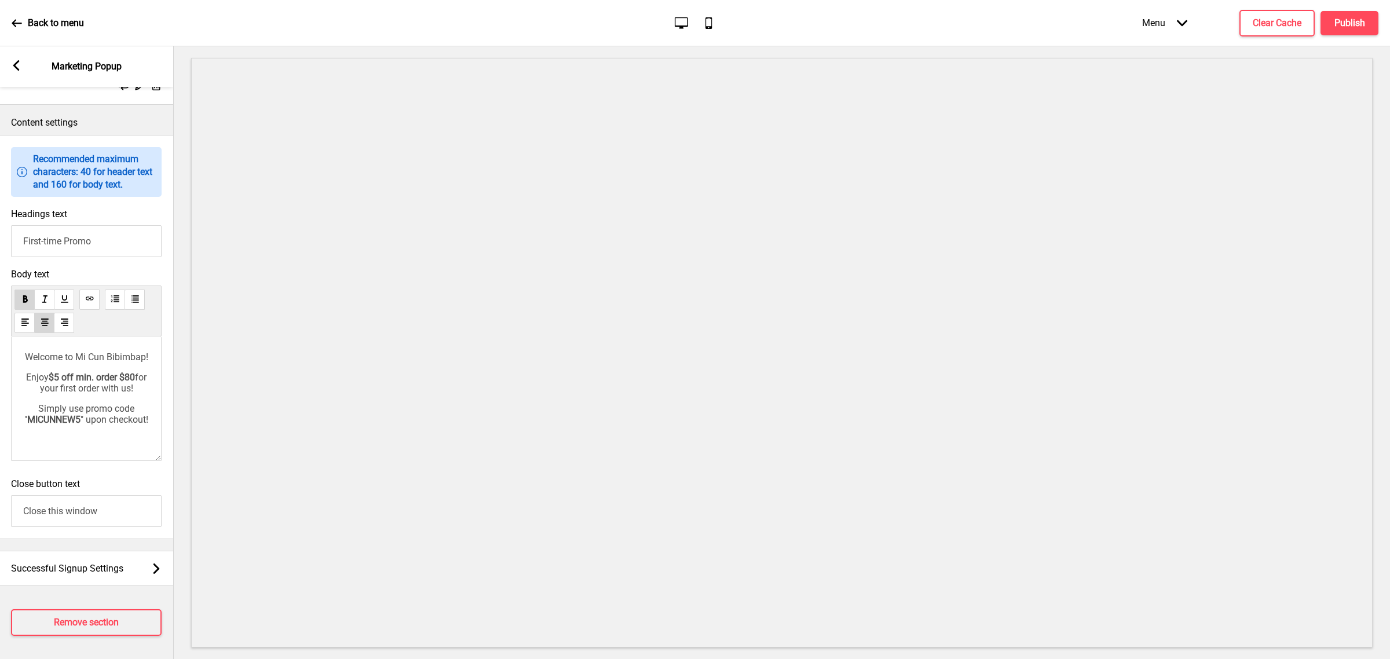
click at [20, 72] on div "Arrow left Marketing Popup" at bounding box center [86, 66] width 174 height 41
click at [21, 63] on div "Arrow left Marketing Popup" at bounding box center [86, 66] width 174 height 41
click at [21, 67] on rect at bounding box center [16, 65] width 10 height 10
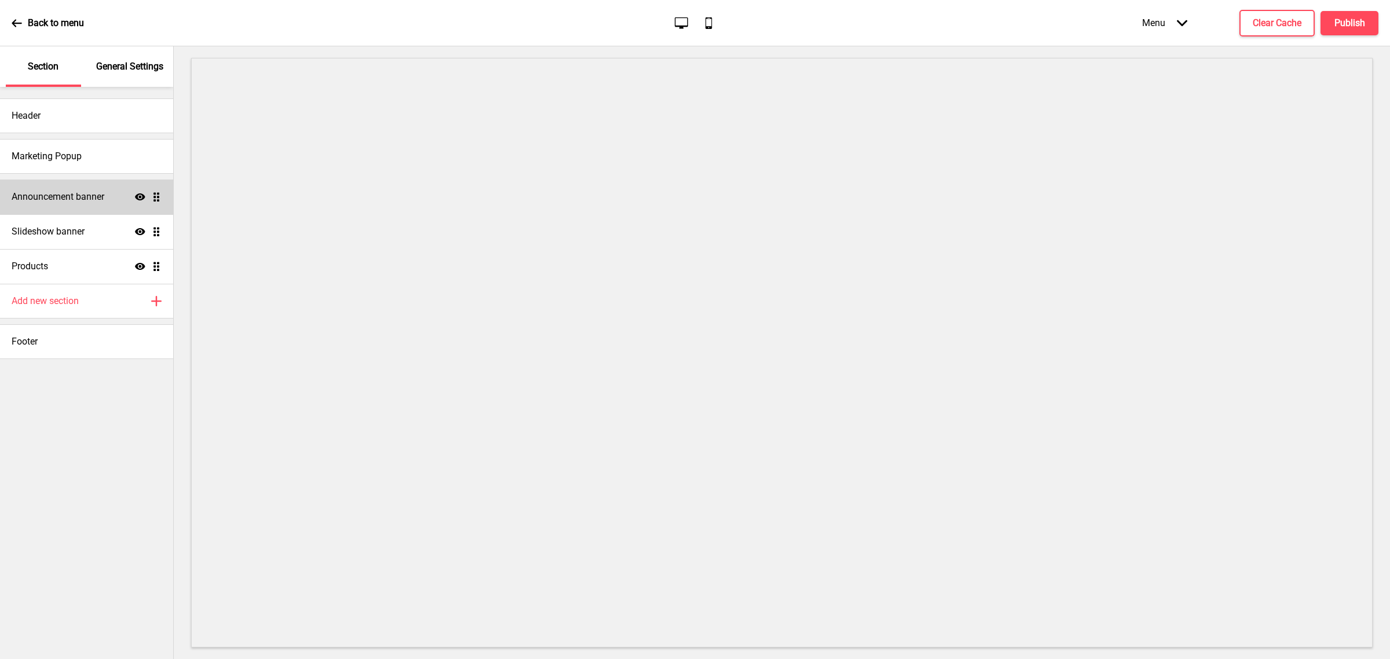
click at [96, 198] on h4 "Announcement banner" at bounding box center [58, 197] width 93 height 13
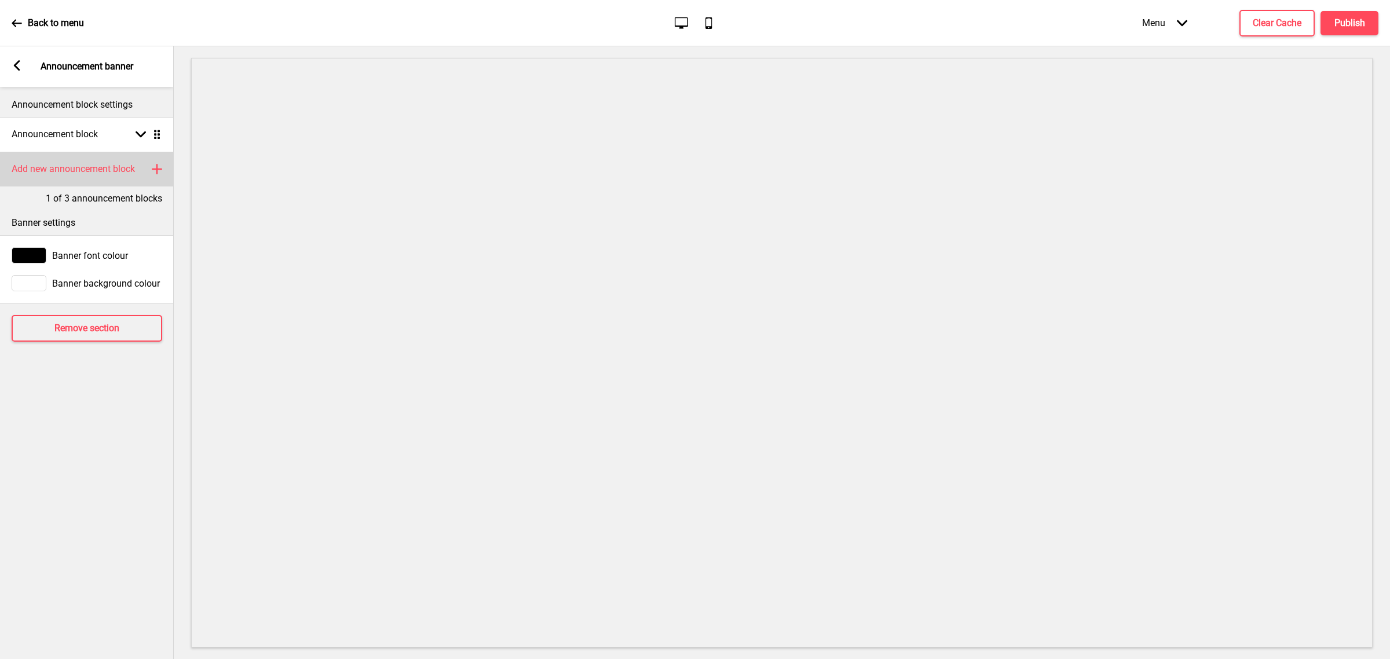
click at [148, 171] on div "Add new announcement block Plus" at bounding box center [87, 169] width 174 height 35
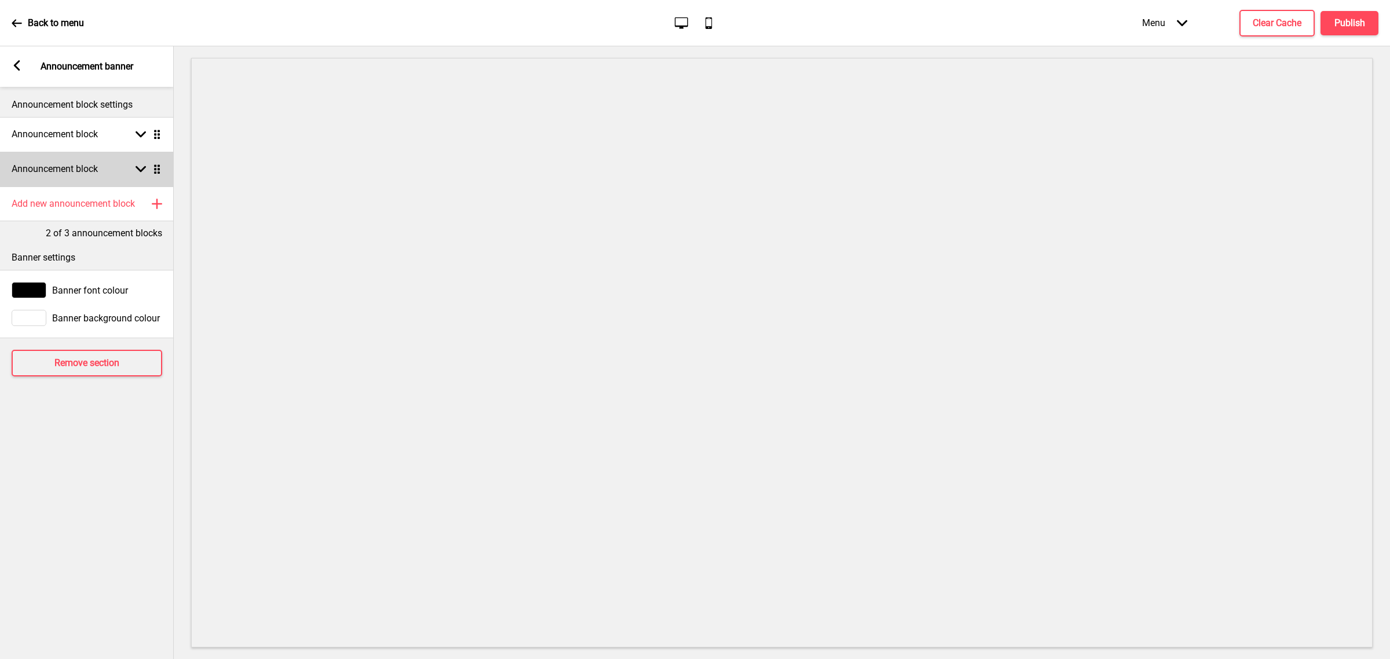
click at [137, 174] on div "Announcement block Arrow down Drag" at bounding box center [87, 169] width 174 height 35
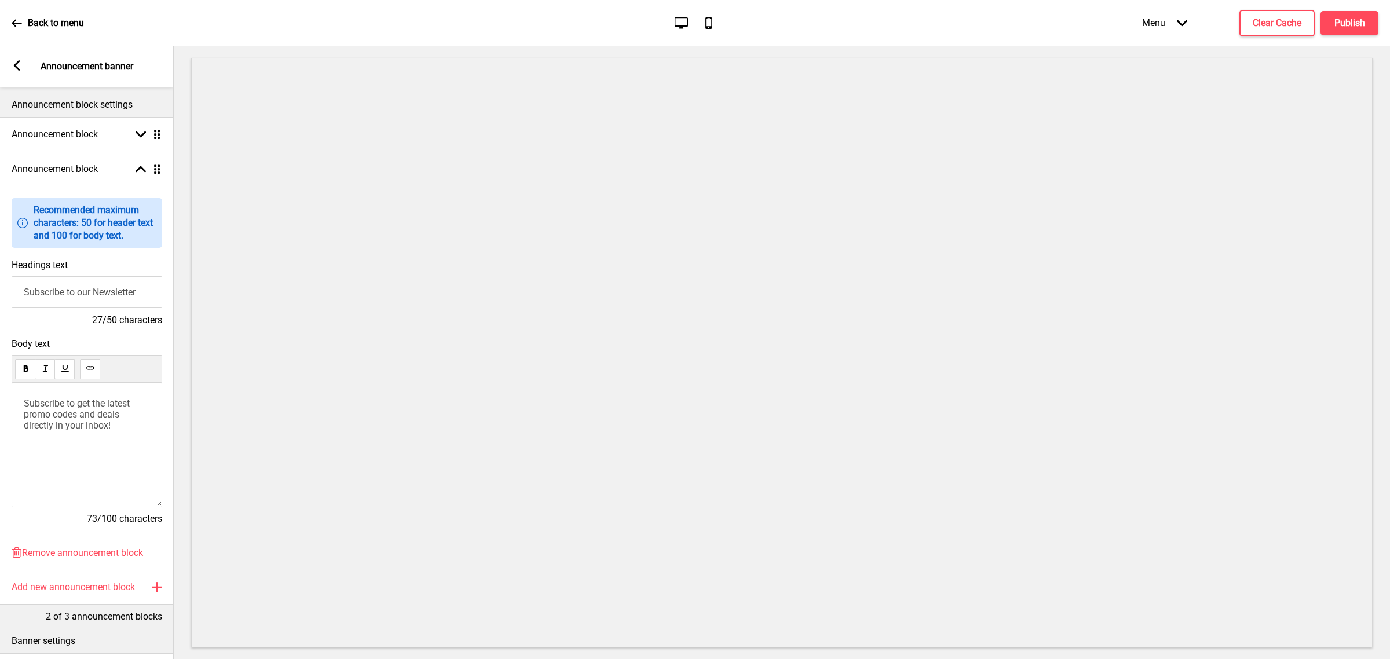
drag, startPoint x: 145, startPoint y: 297, endPoint x: -185, endPoint y: 250, distance: 334.1
click at [0, 250] on html "Back to menu Desktop Mobile Menu Arrow down Product Page Store Information Chec…" at bounding box center [695, 329] width 1390 height 659
type input "First Time Order Promo!"
drag, startPoint x: 130, startPoint y: 426, endPoint x: -211, endPoint y: 309, distance: 361.4
click at [0, 309] on html "Back to menu Desktop Mobile Menu Arrow down Product Page Store Information Chec…" at bounding box center [695, 329] width 1390 height 659
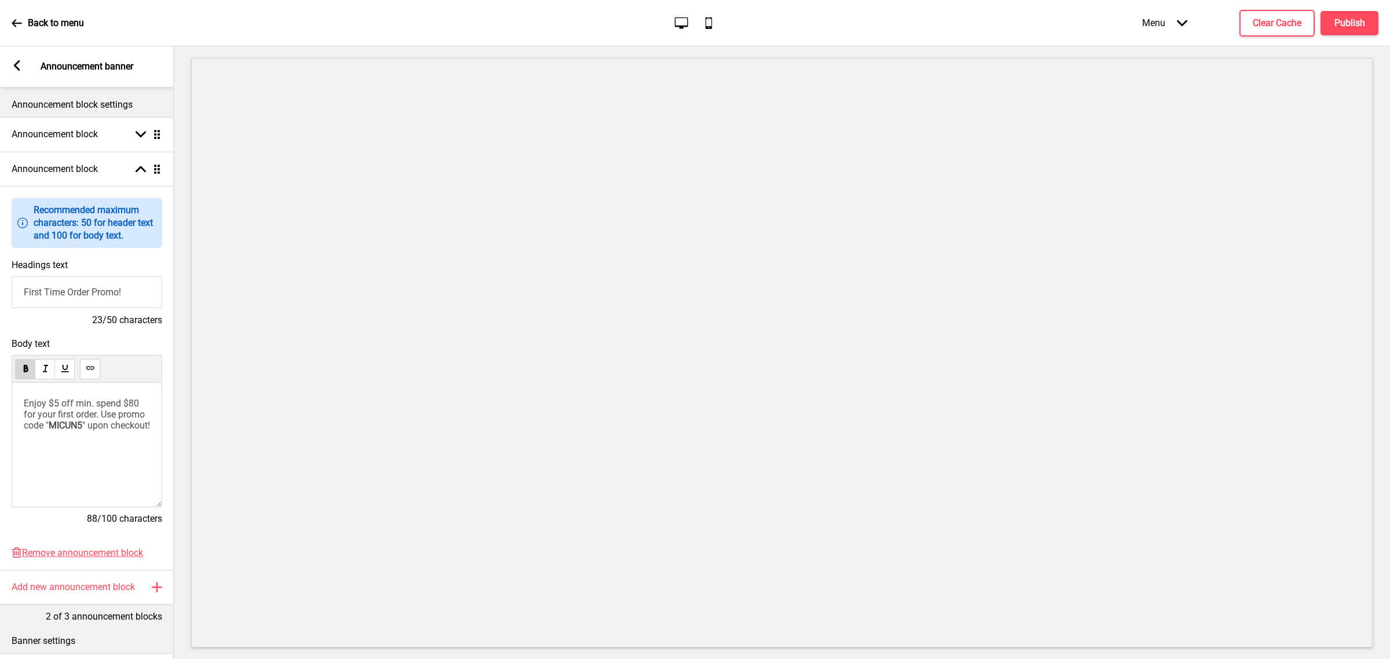
click at [105, 419] on span "Enjoy $5 off min. spend $80 for your first order. Use promo code "" at bounding box center [85, 414] width 123 height 33
click at [1348, 21] on h4 "Publish" at bounding box center [1350, 23] width 31 height 13
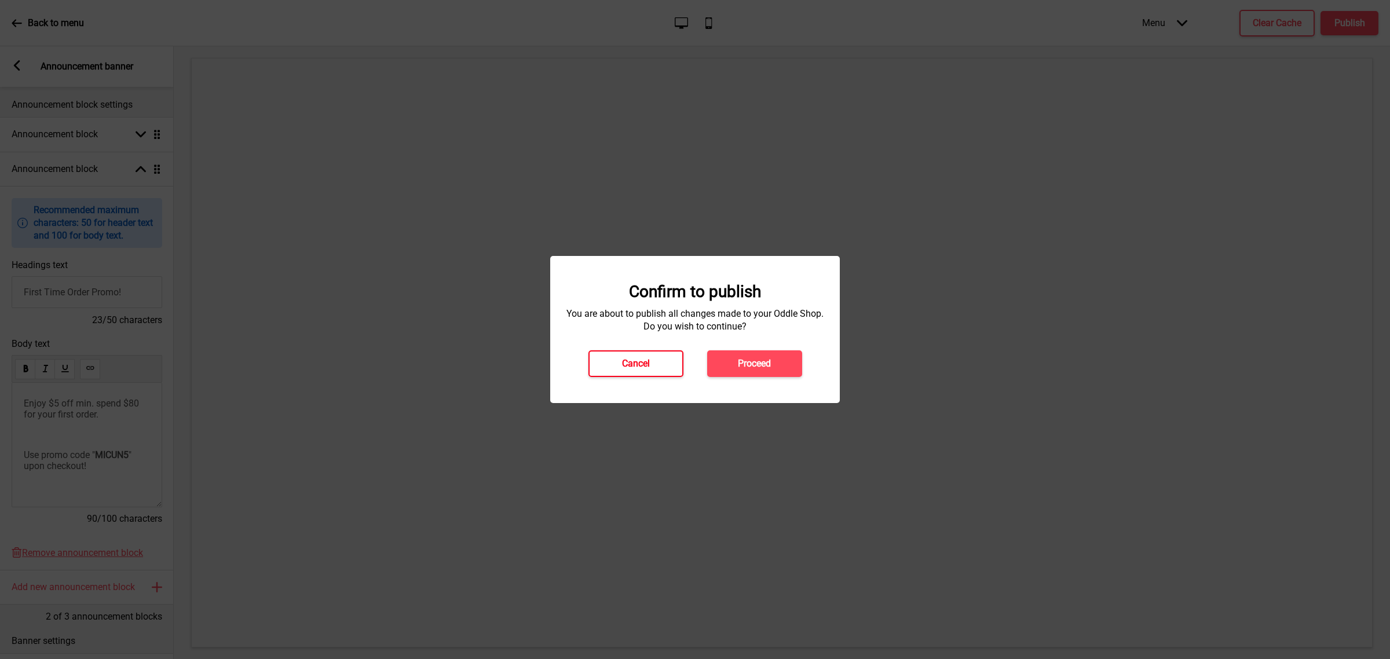
click at [653, 358] on button "Cancel" at bounding box center [636, 363] width 95 height 27
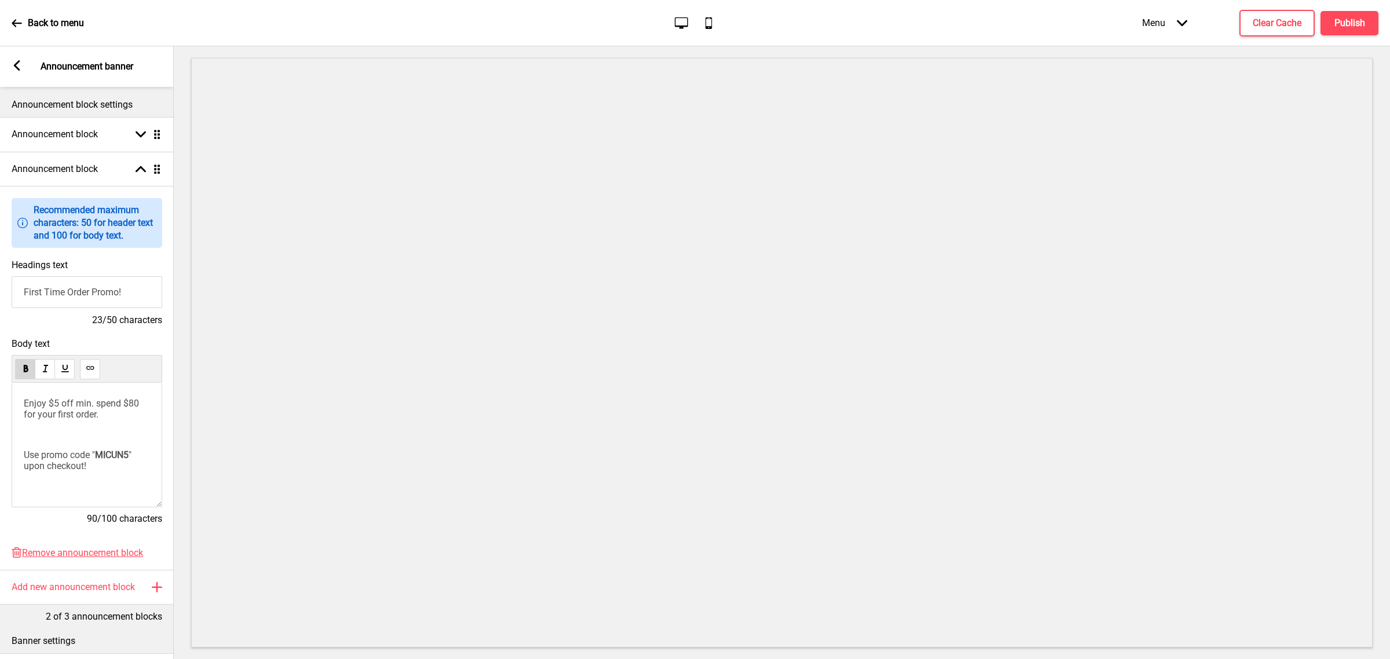
click at [126, 461] on span "MICUN5" at bounding box center [112, 455] width 34 height 11
drag, startPoint x: 1350, startPoint y: 23, endPoint x: 1343, endPoint y: 29, distance: 9.0
click at [1343, 29] on h4 "Publish" at bounding box center [1350, 23] width 31 height 13
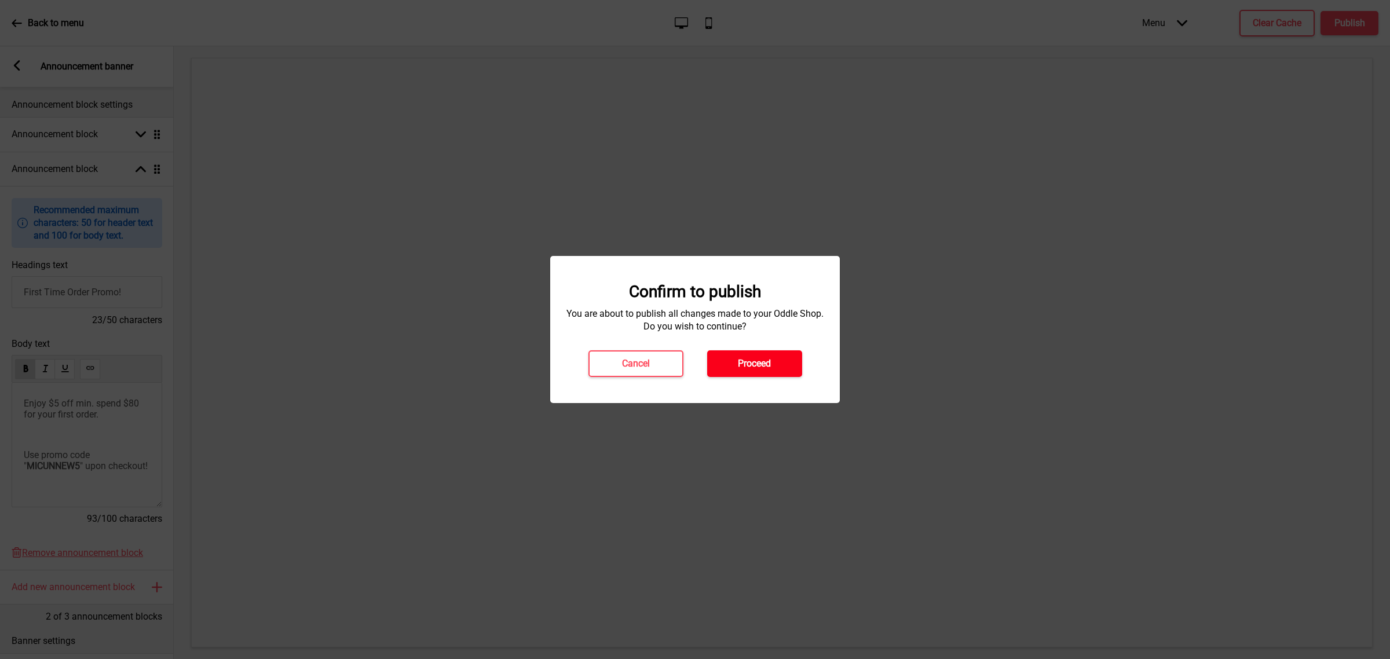
click at [771, 358] on h4 "Proceed" at bounding box center [754, 363] width 33 height 13
